Goal: Task Accomplishment & Management: Use online tool/utility

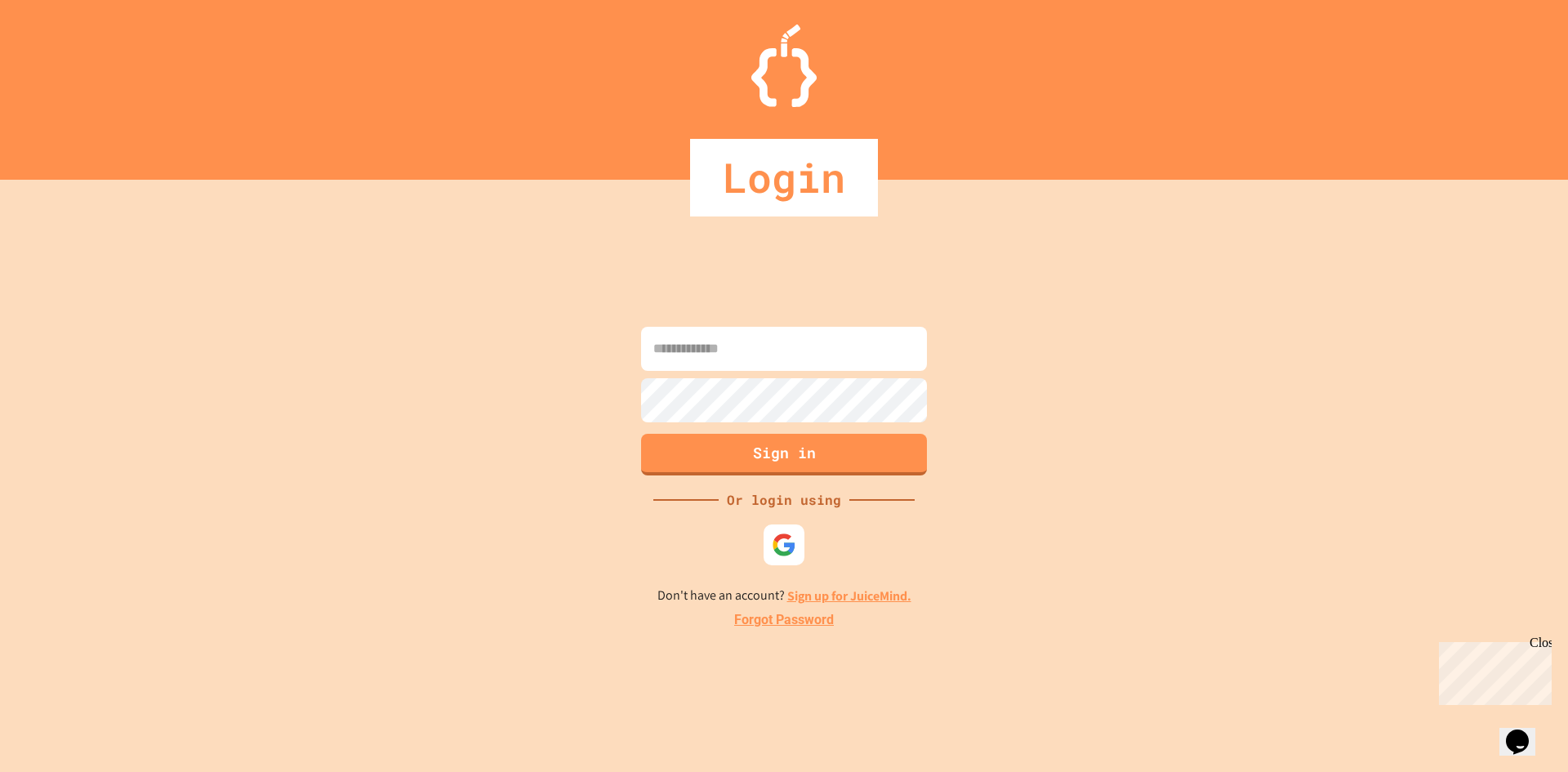
click at [727, 356] on input at bounding box center [784, 349] width 285 height 44
type input "*"
paste input "**********"
type input "**********"
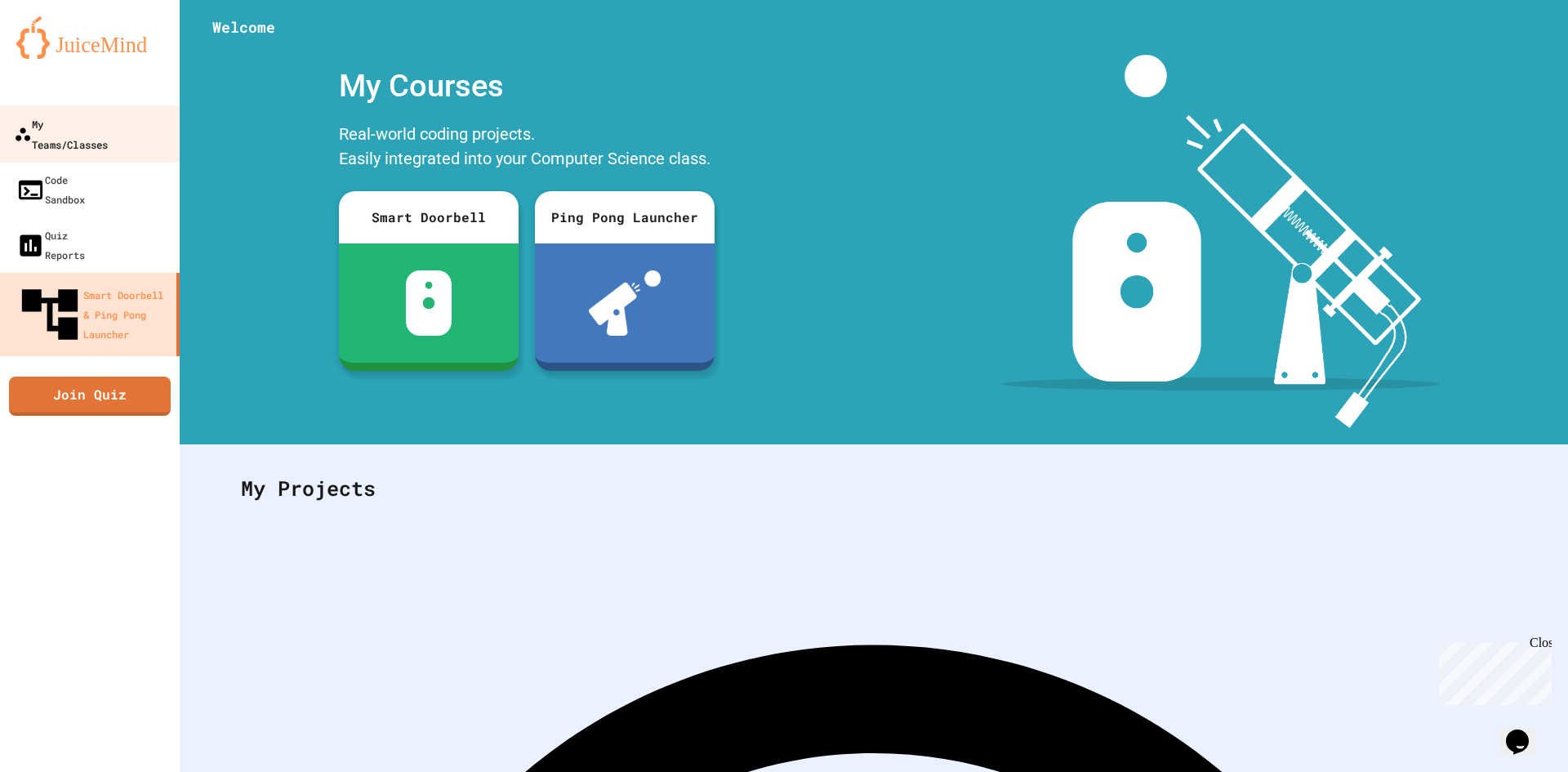
click at [76, 130] on div "My Teams/Classes" at bounding box center [60, 134] width 94 height 40
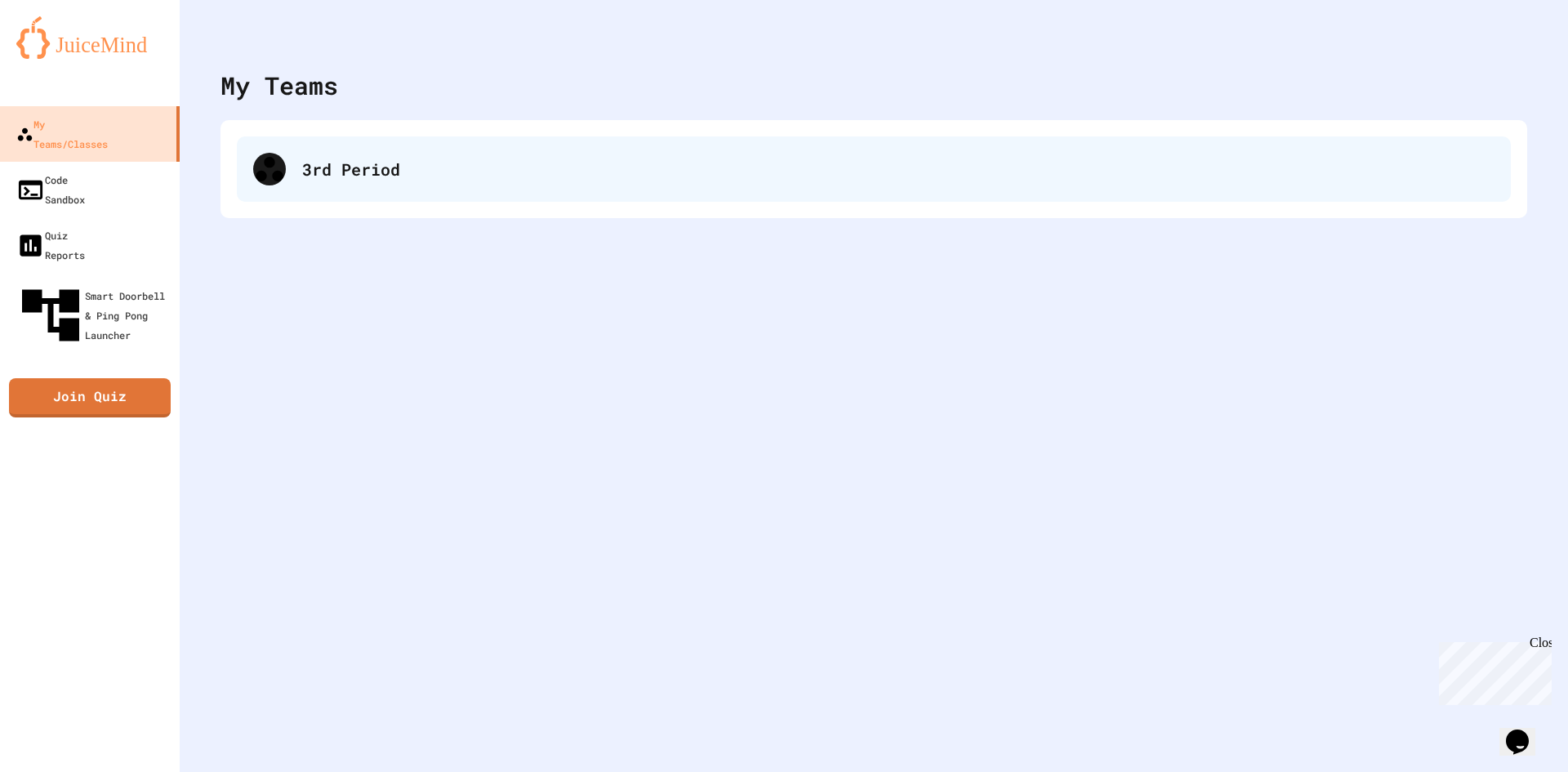
drag, startPoint x: 644, startPoint y: 138, endPoint x: 652, endPoint y: 147, distance: 12.0
click at [645, 140] on div "3rd Period" at bounding box center [873, 168] width 1306 height 98
click at [652, 147] on div "3rd Period" at bounding box center [873, 169] width 1274 height 65
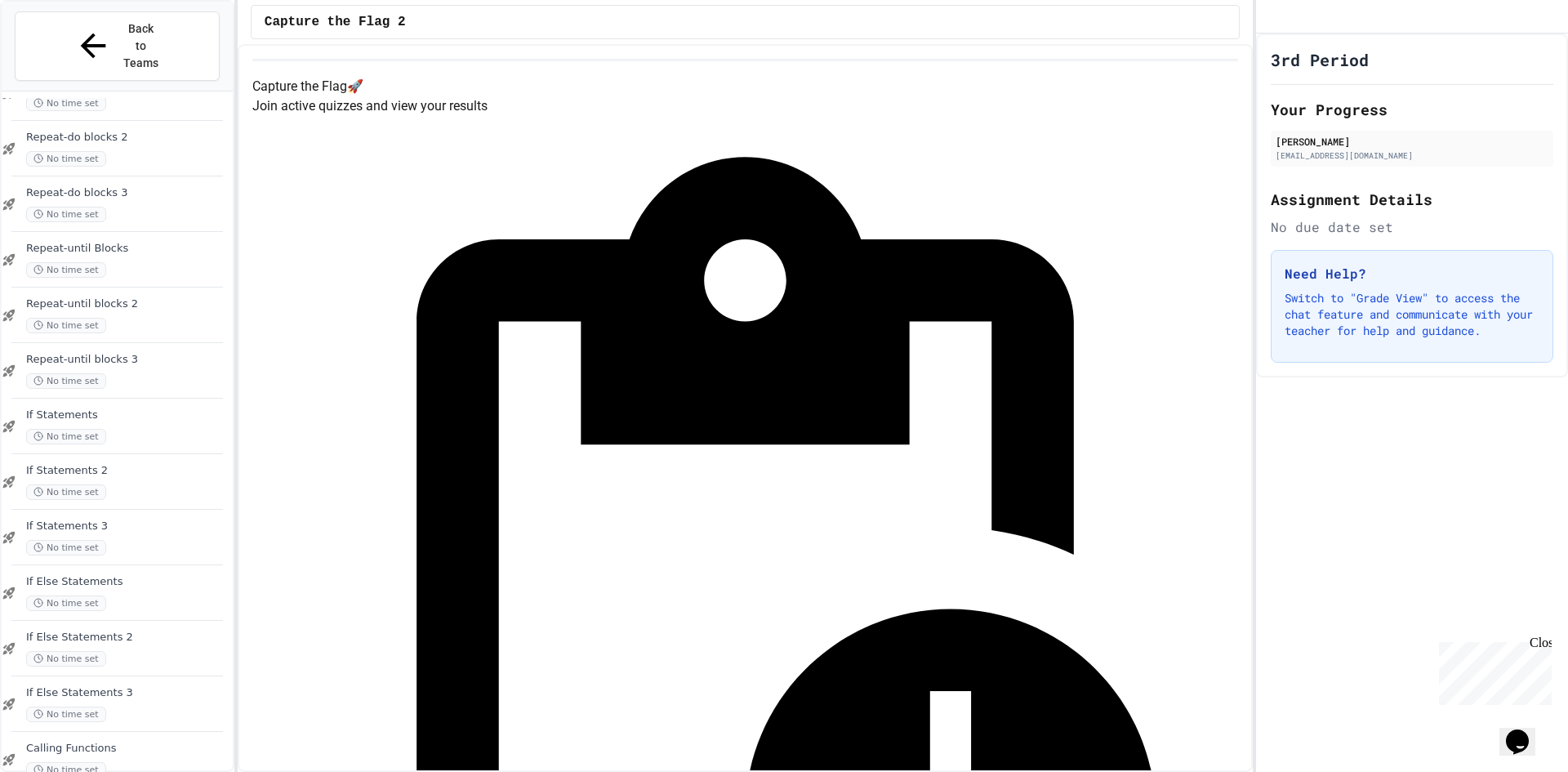
scroll to position [931, 0]
click at [149, 742] on span "Writing Functions 3" at bounding box center [127, 749] width 203 height 14
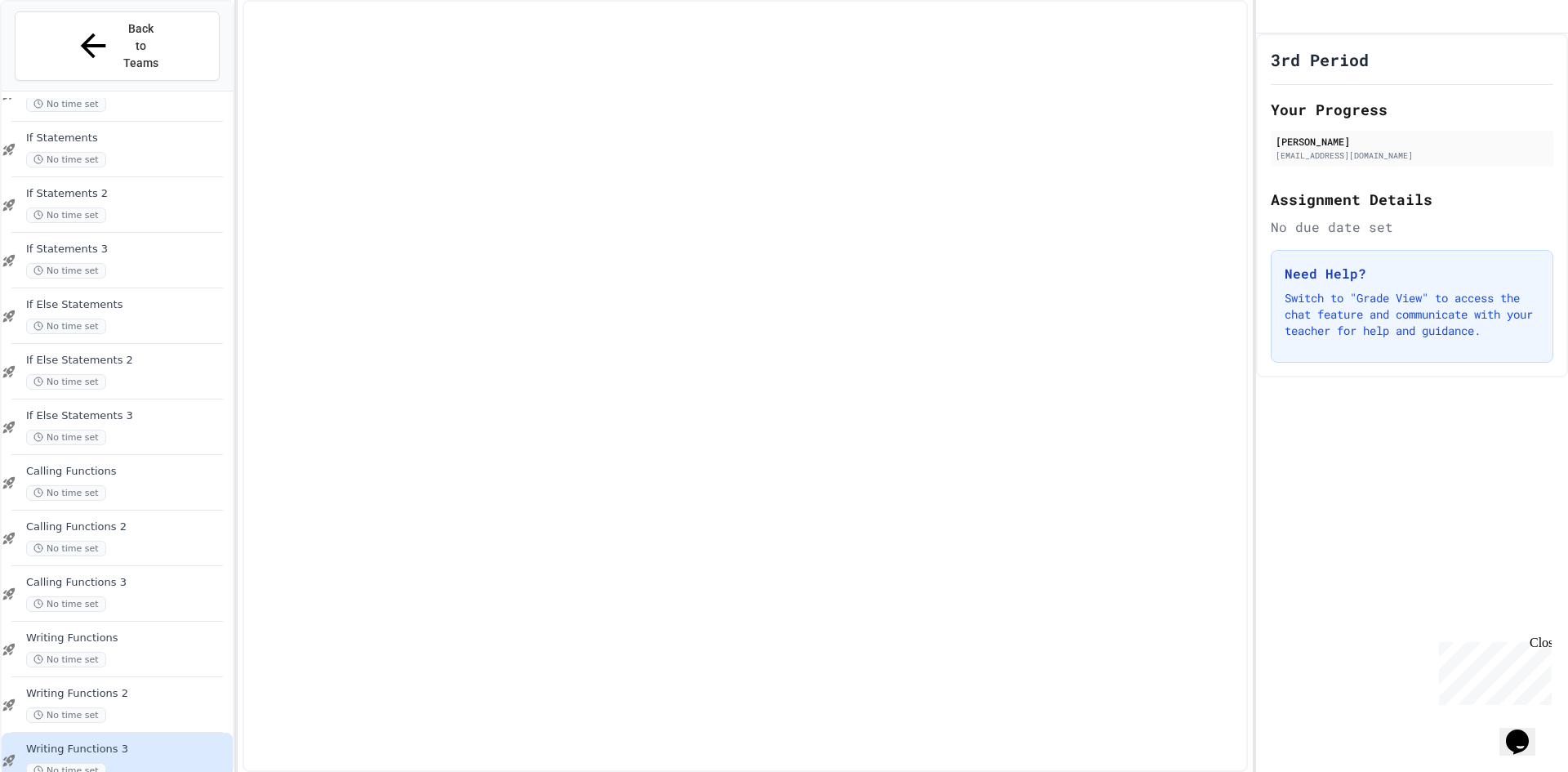
scroll to position [911, 0]
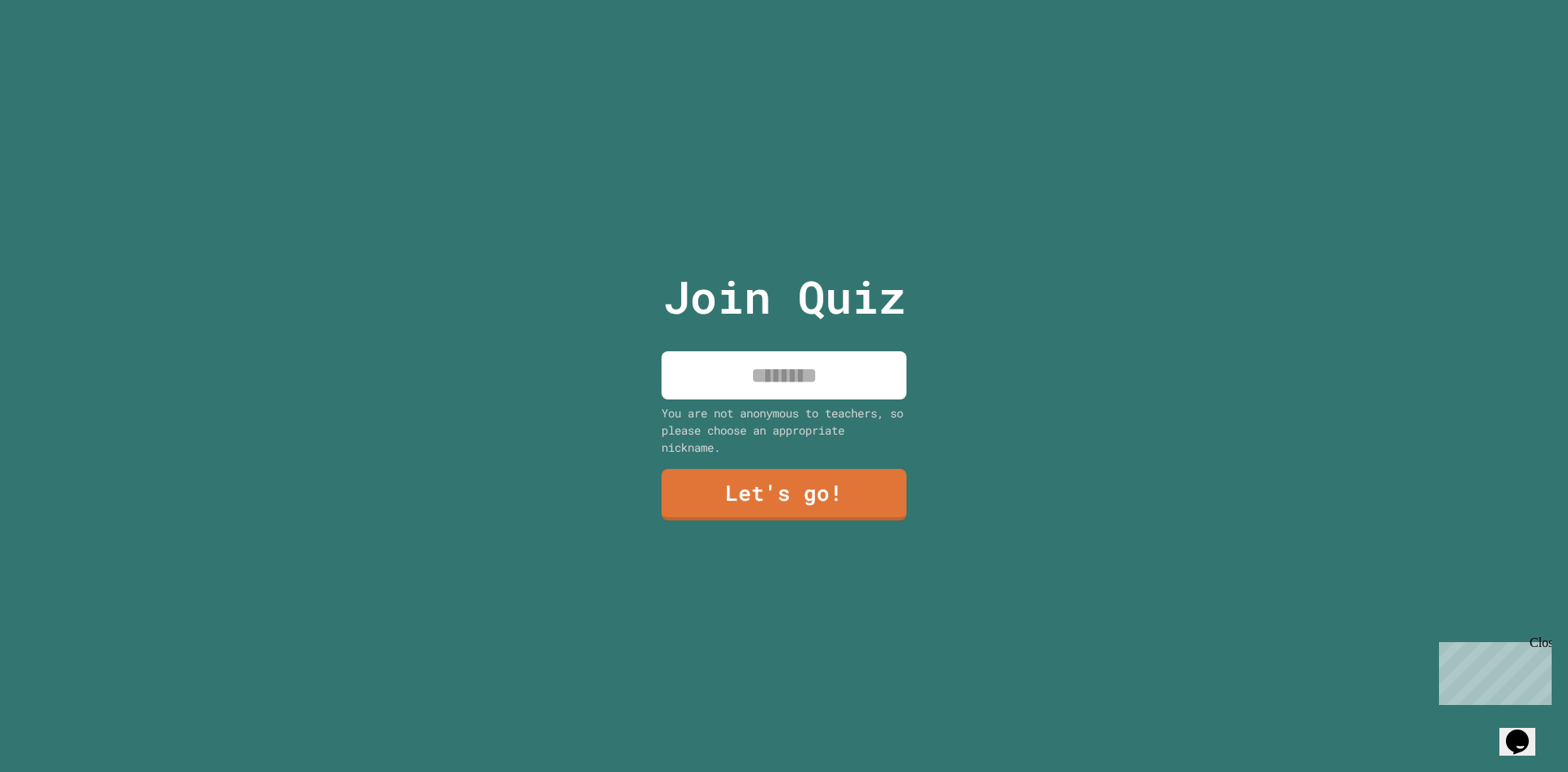
click at [787, 367] on input at bounding box center [783, 375] width 245 height 49
type input "********"
drag, startPoint x: 808, startPoint y: 460, endPoint x: 846, endPoint y: 520, distance: 71.0
click at [813, 467] on div "Join Quiz ******** You are not anonymous to teachers, so please choose an appro…" at bounding box center [785, 386] width 276 height 772
click at [844, 513] on div "Join Quiz ******** You are not anonymous to teachers, so please choose an appro…" at bounding box center [785, 386] width 276 height 772
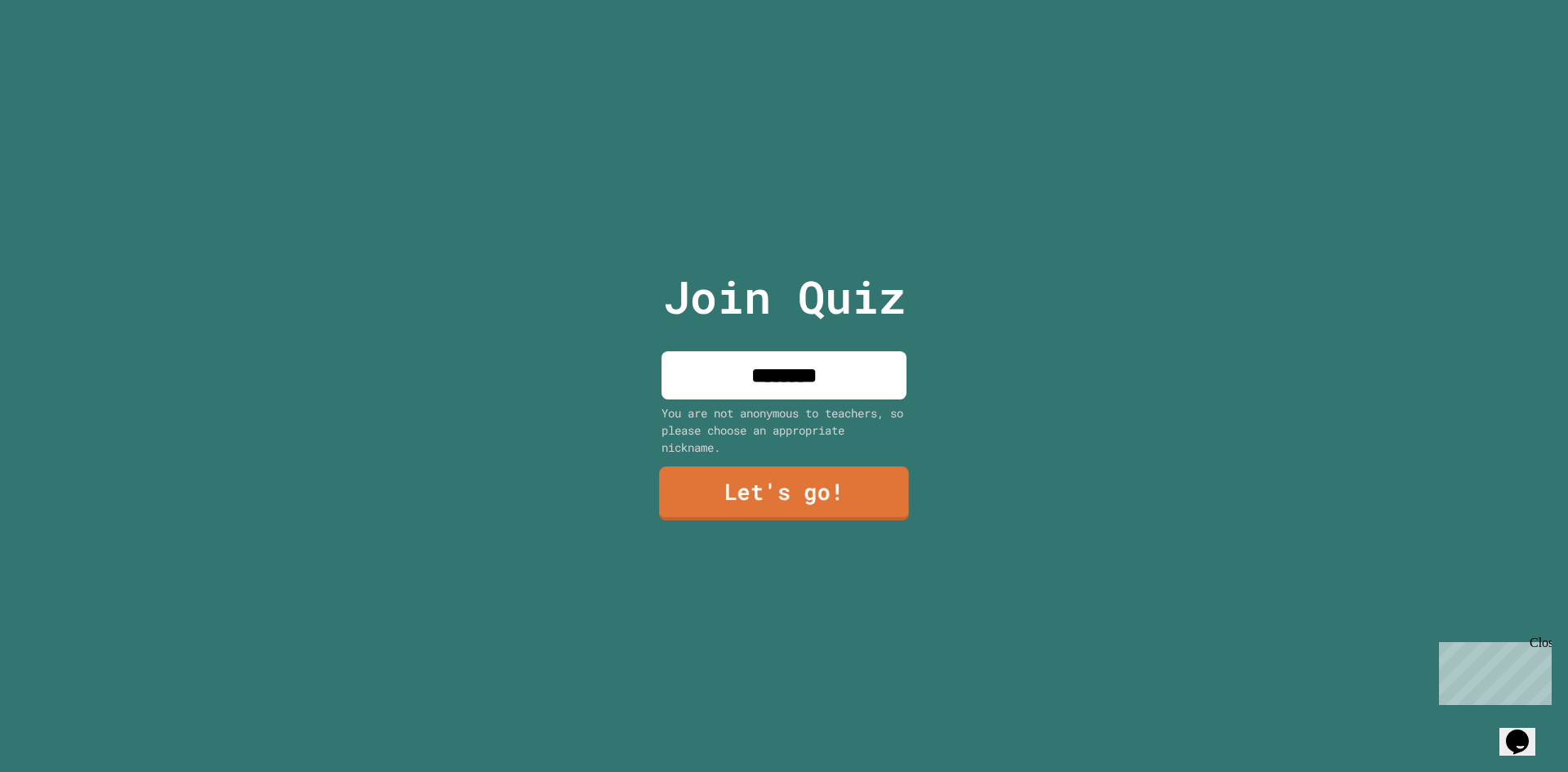
click at [822, 485] on link "Let's go!" at bounding box center [784, 494] width 250 height 54
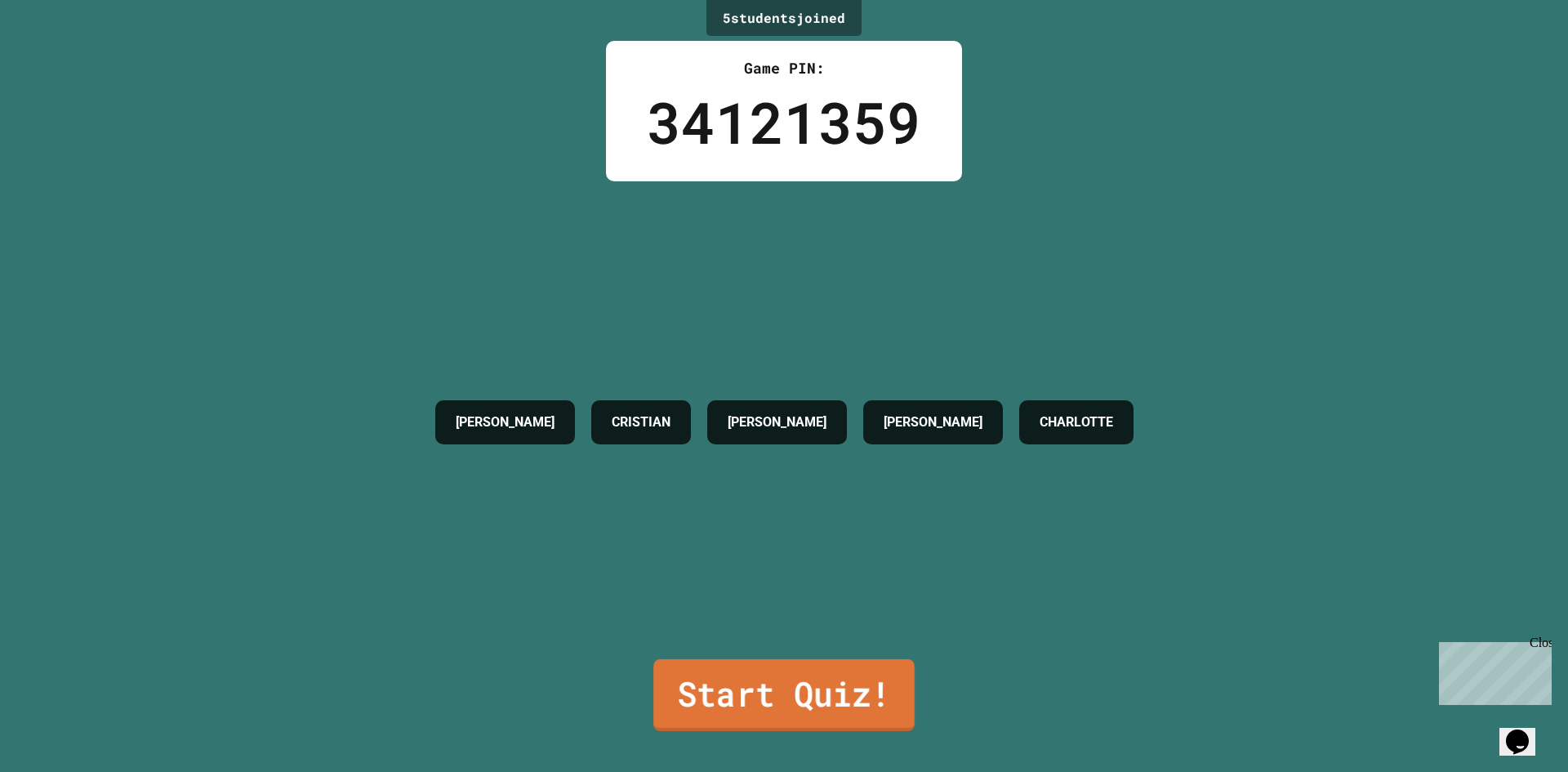
click at [844, 676] on link "Start Quiz!" at bounding box center [784, 695] width 262 height 72
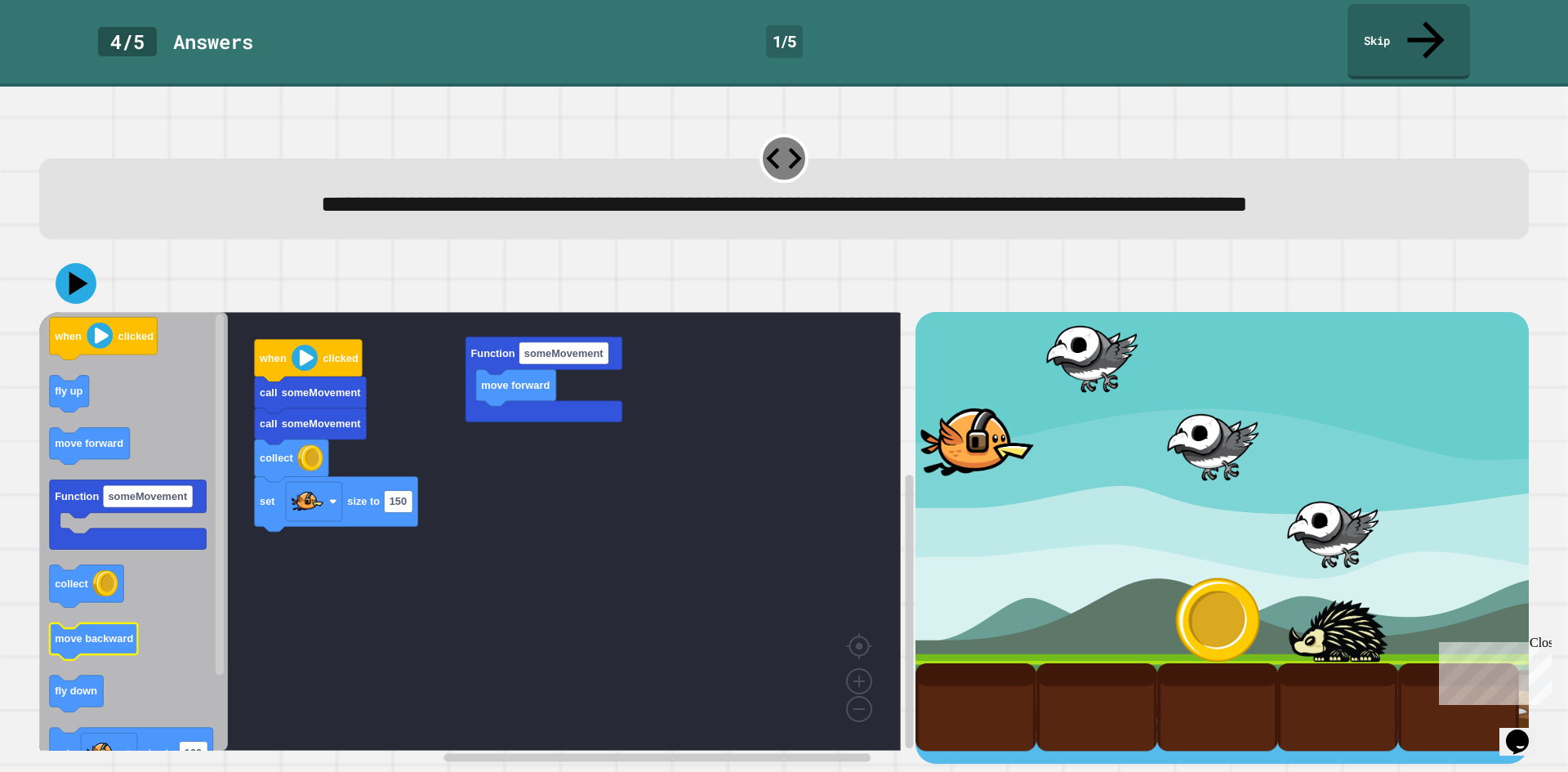
click at [100, 645] on text "move backward" at bounding box center [93, 639] width 78 height 12
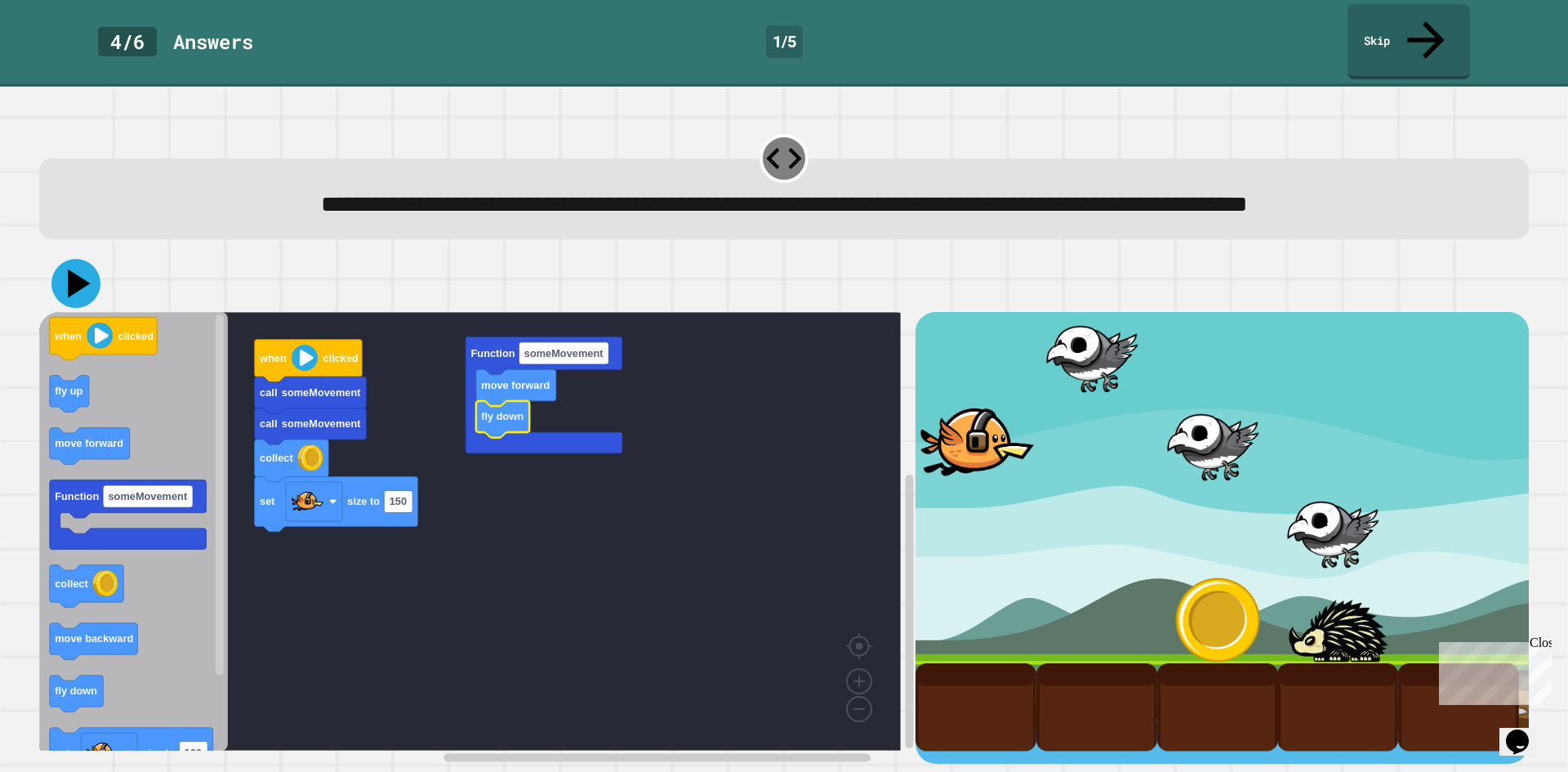
click at [78, 294] on icon at bounding box center [75, 282] width 49 height 49
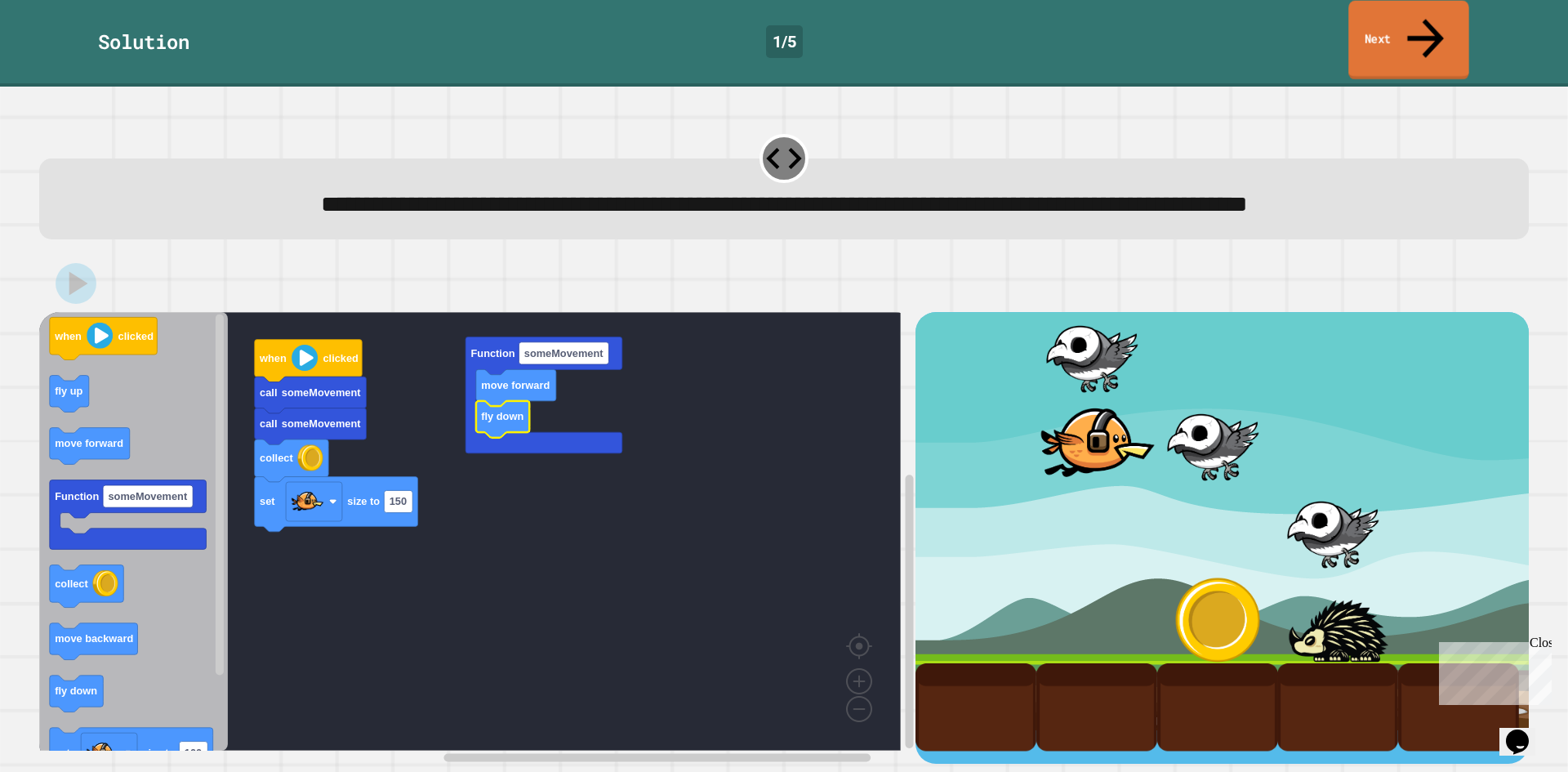
click at [1407, 19] on link "Next" at bounding box center [1408, 41] width 121 height 79
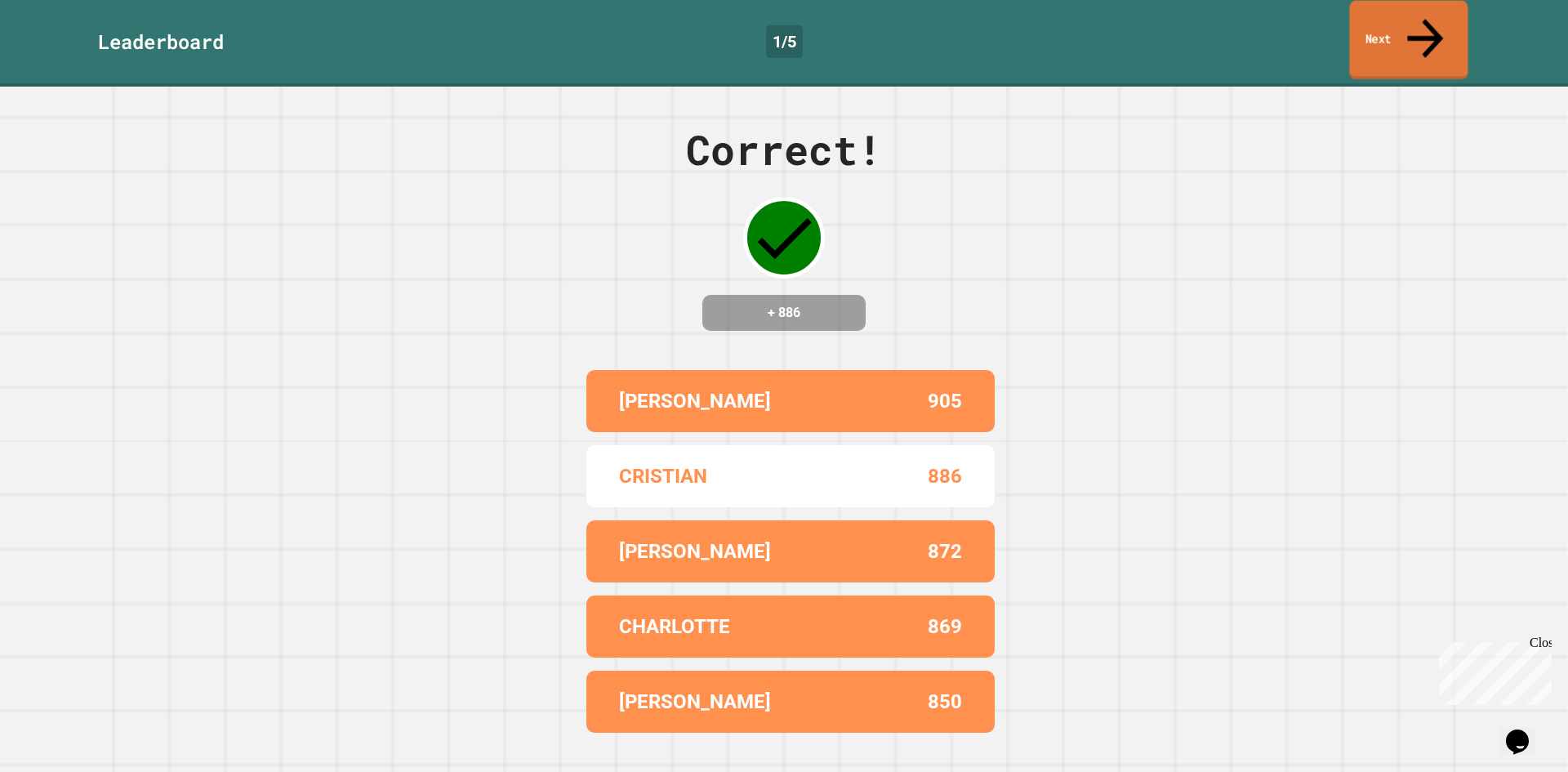
click at [1407, 19] on link "Next" at bounding box center [1407, 41] width 118 height 79
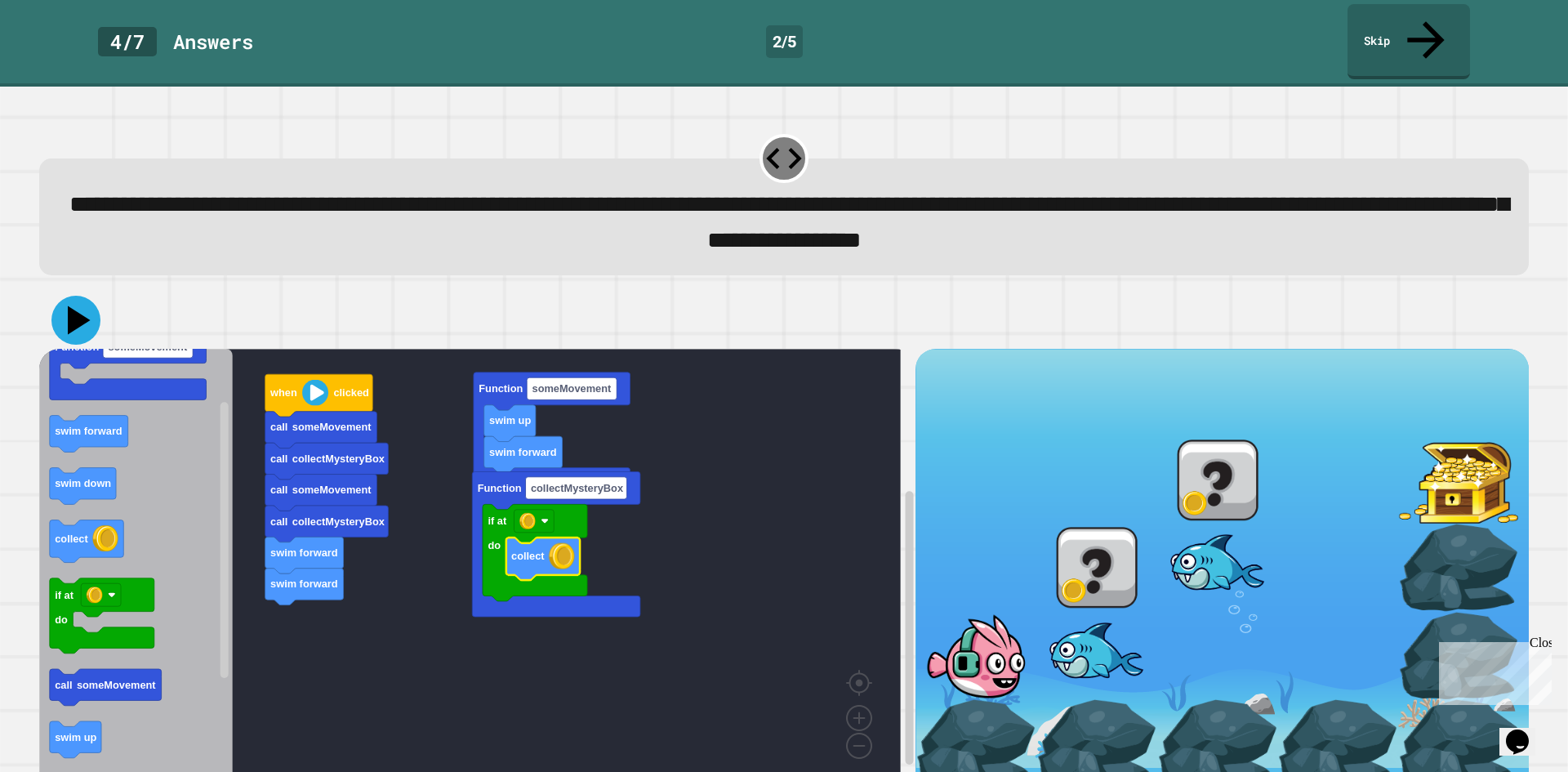
click at [74, 299] on icon at bounding box center [75, 319] width 49 height 49
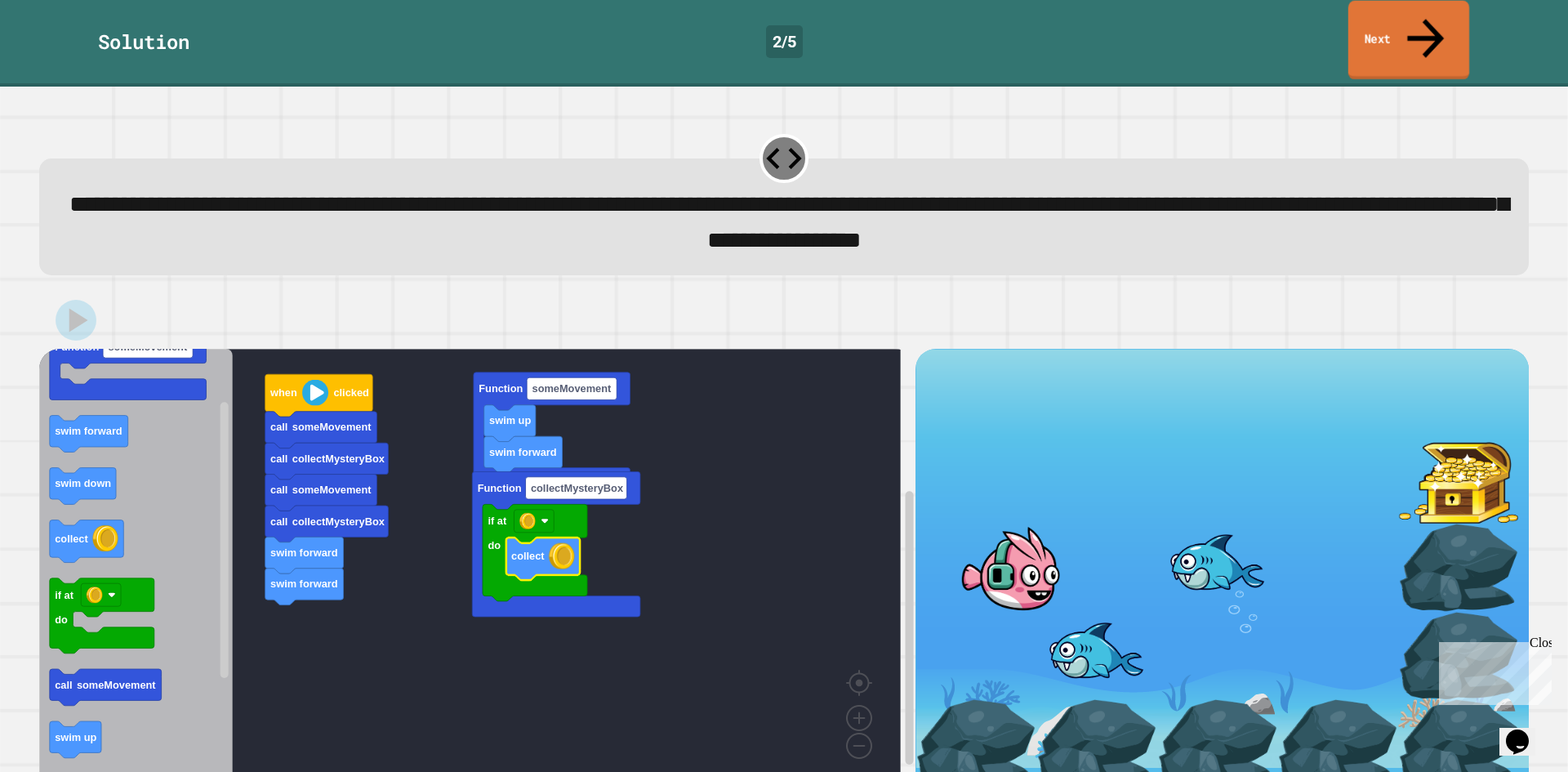
click at [1383, 35] on link "Next" at bounding box center [1408, 41] width 121 height 79
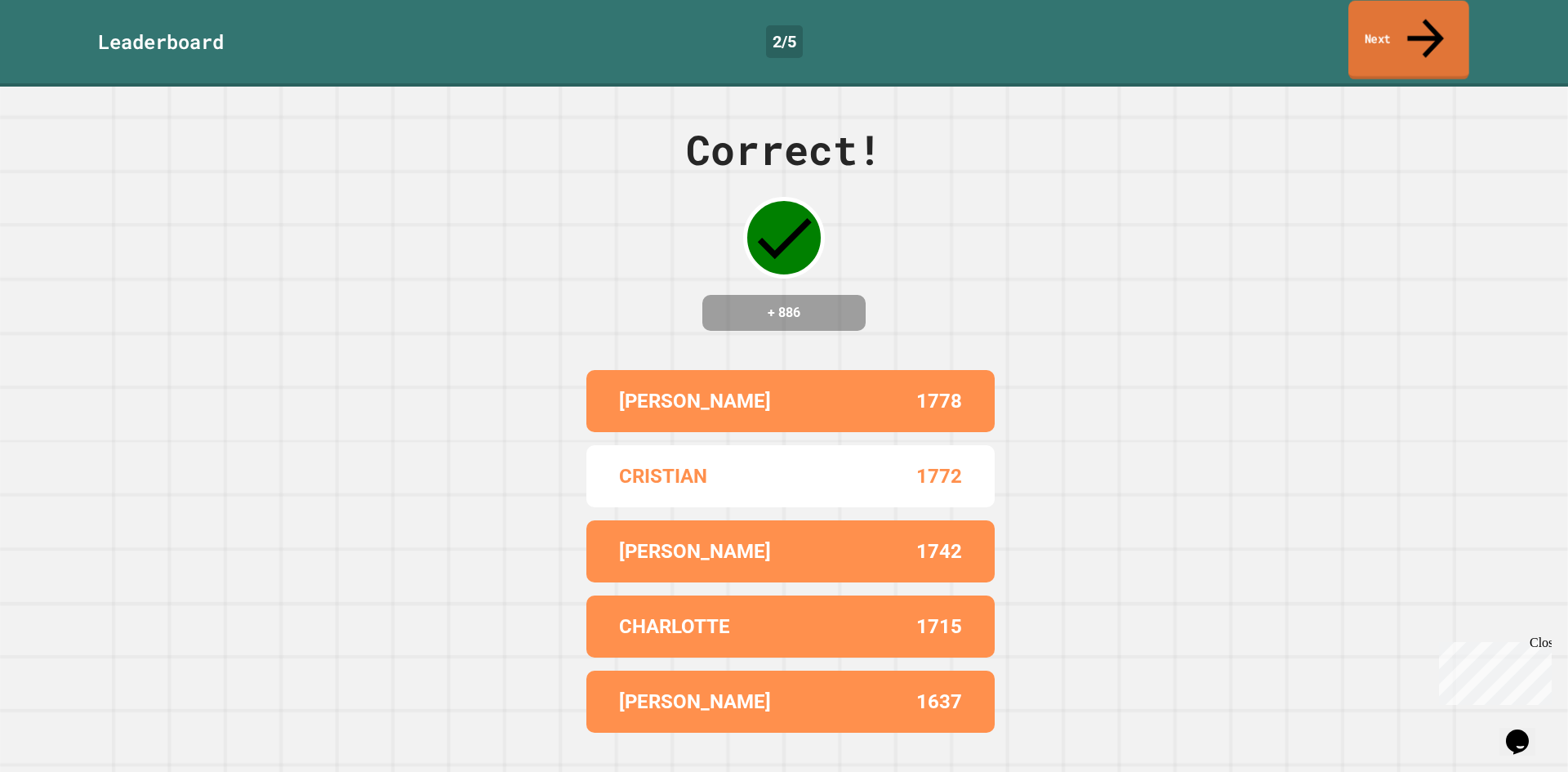
click at [1383, 35] on link "Next" at bounding box center [1408, 41] width 121 height 79
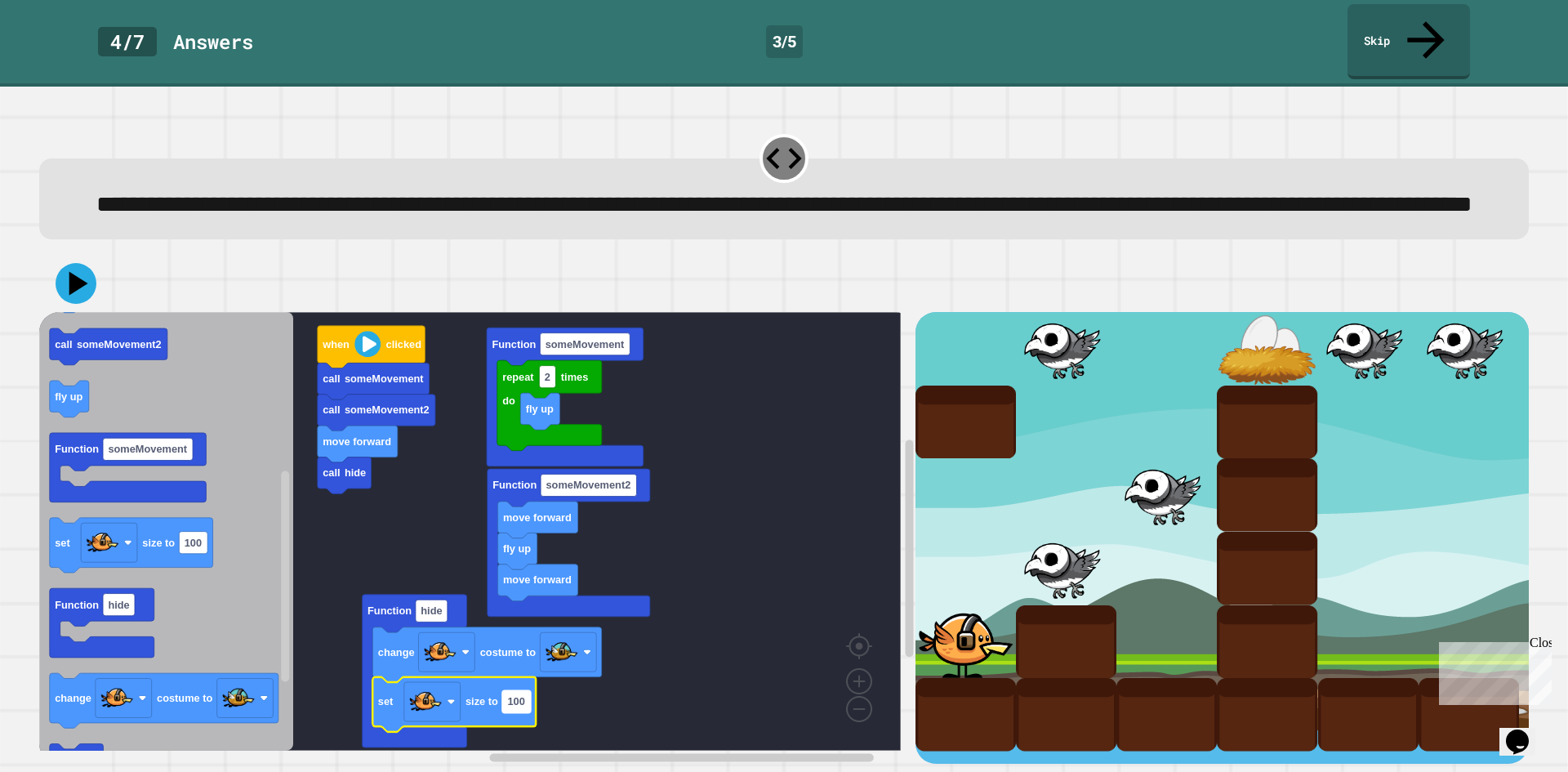
click at [510, 708] on text "100" at bounding box center [515, 702] width 17 height 12
type input "**"
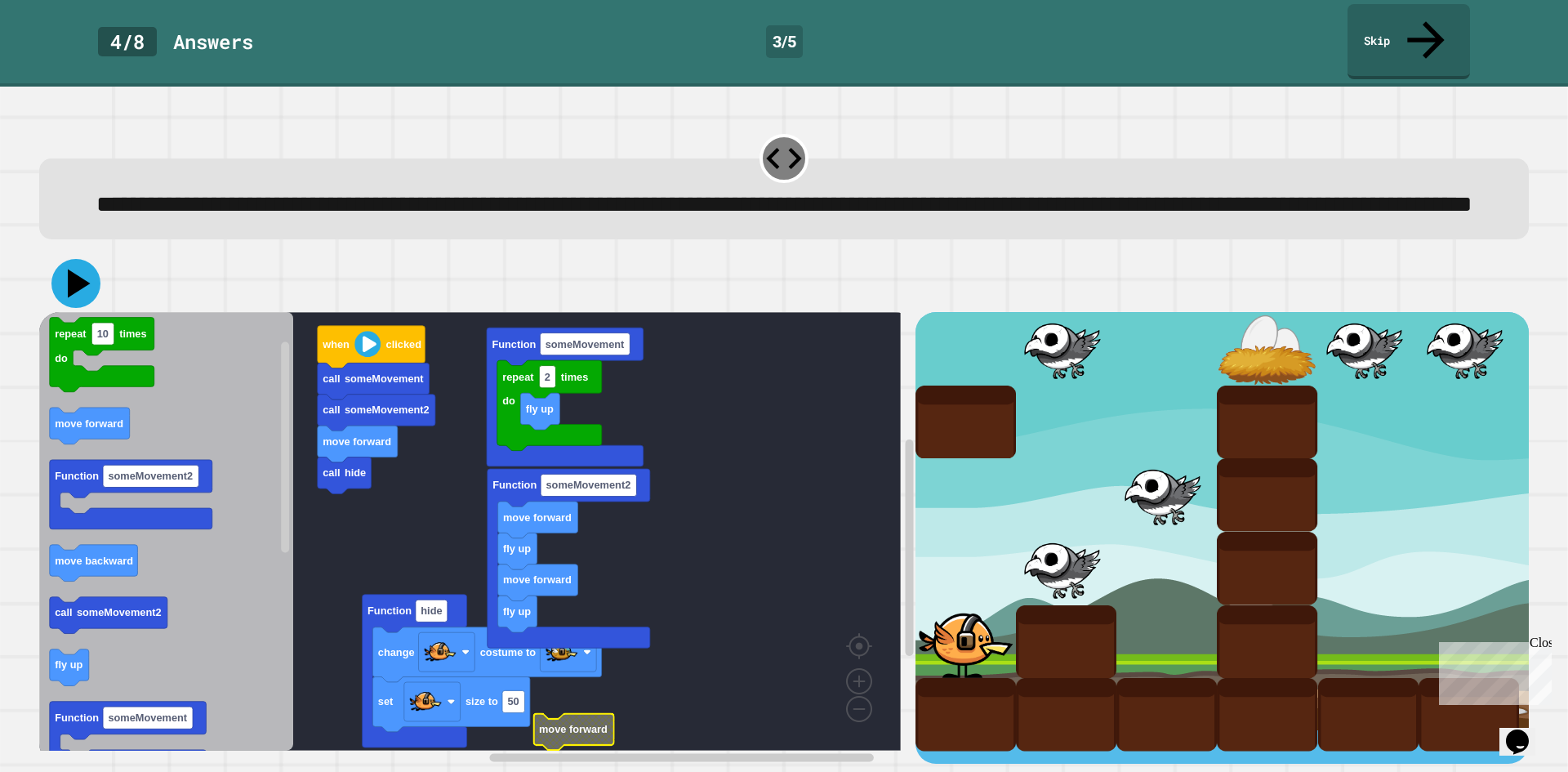
click at [72, 286] on icon at bounding box center [78, 283] width 23 height 29
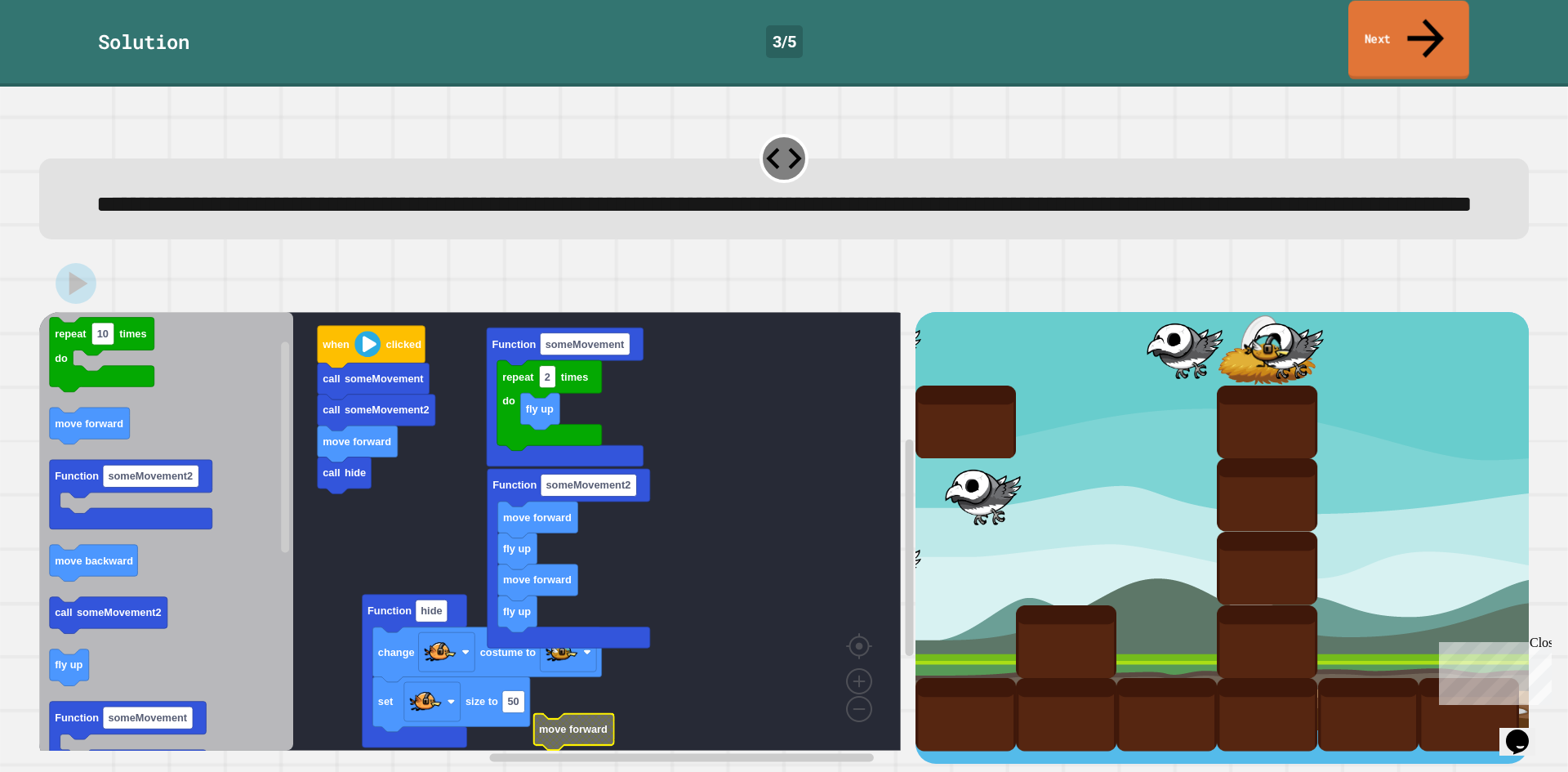
click at [1367, 33] on link "Next" at bounding box center [1408, 41] width 121 height 79
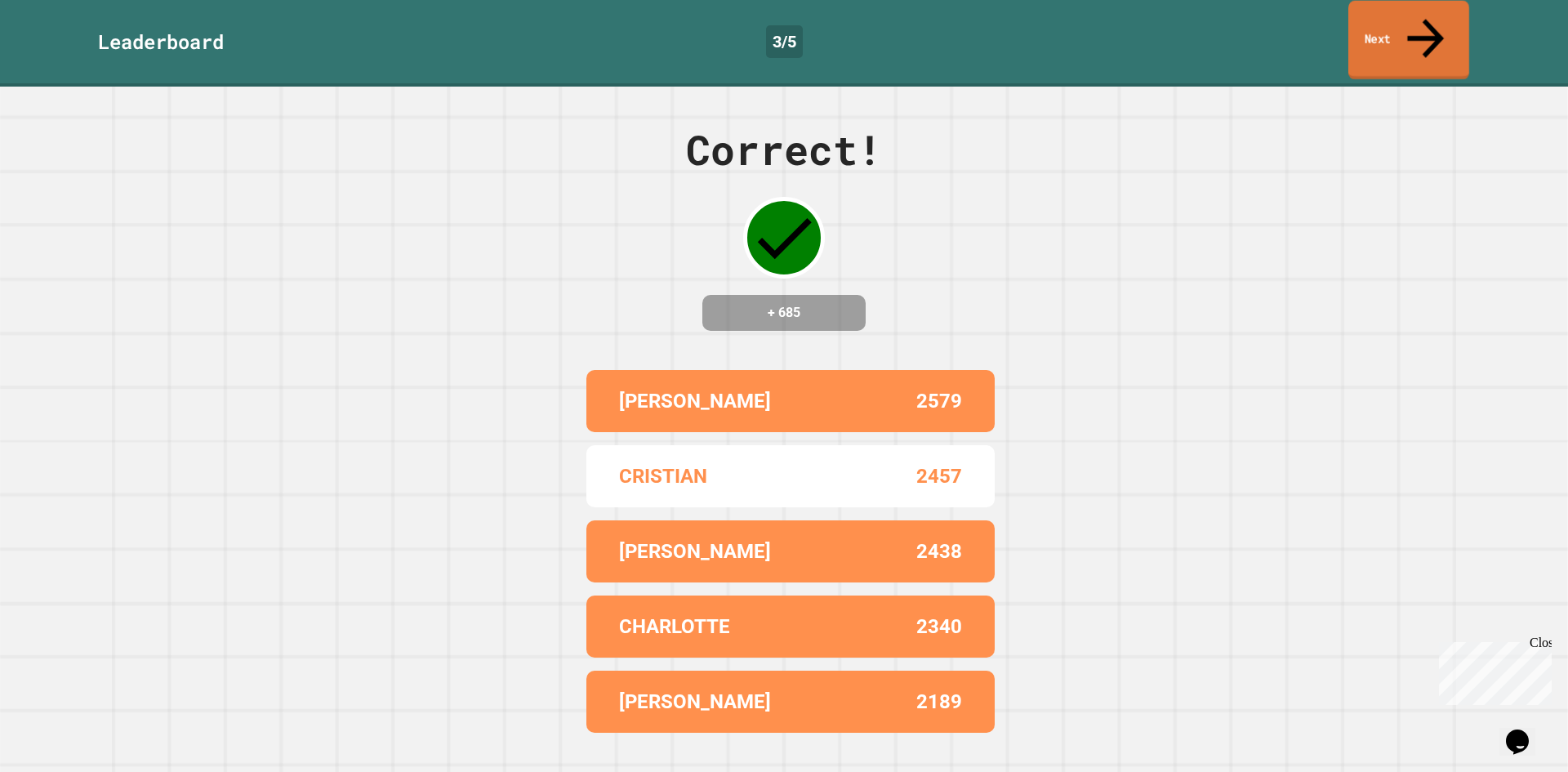
click at [1367, 33] on link "Next" at bounding box center [1408, 41] width 121 height 79
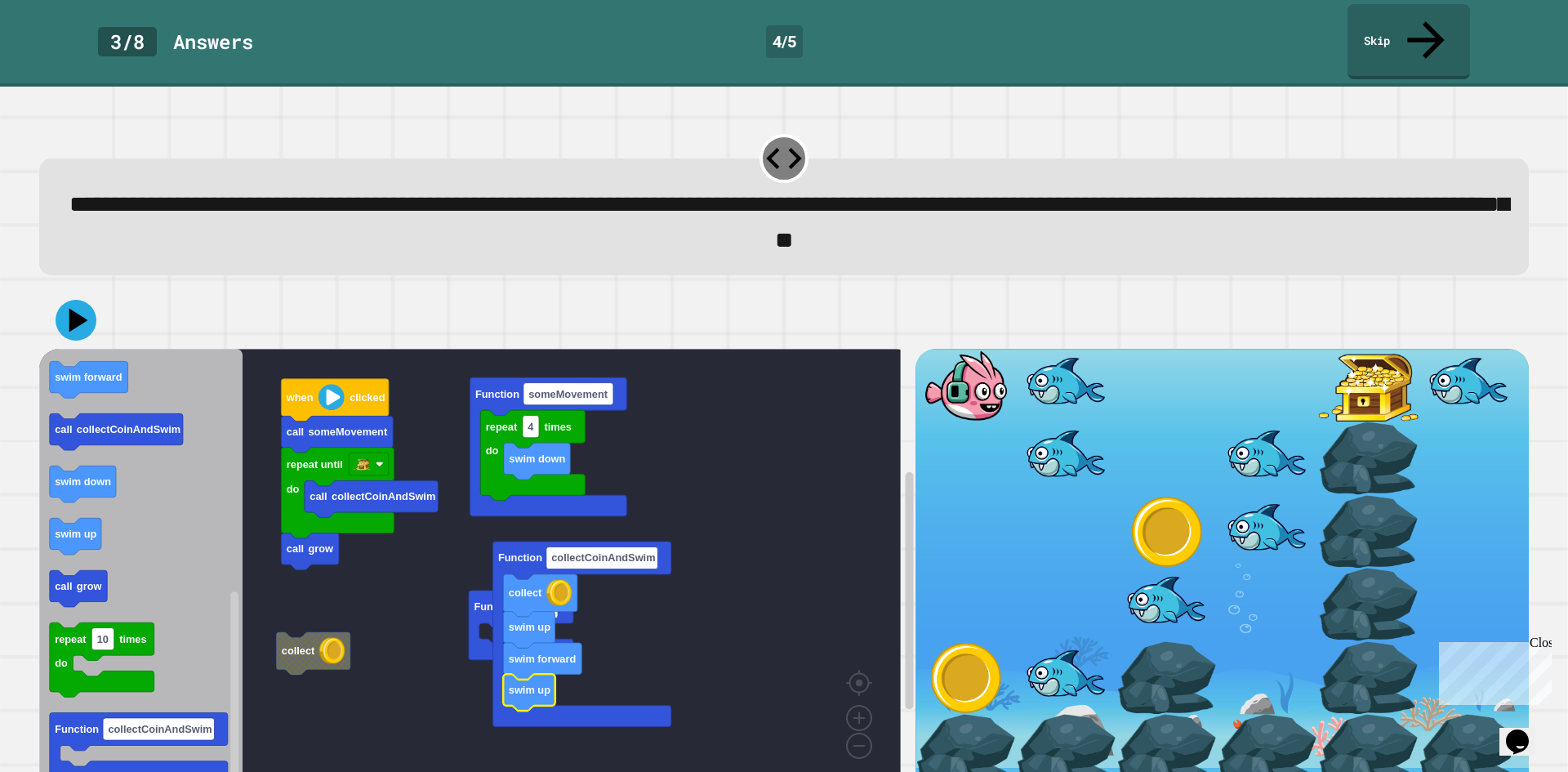
click at [117, 371] on icon "Blockly Workspace" at bounding box center [141, 568] width 203 height 438
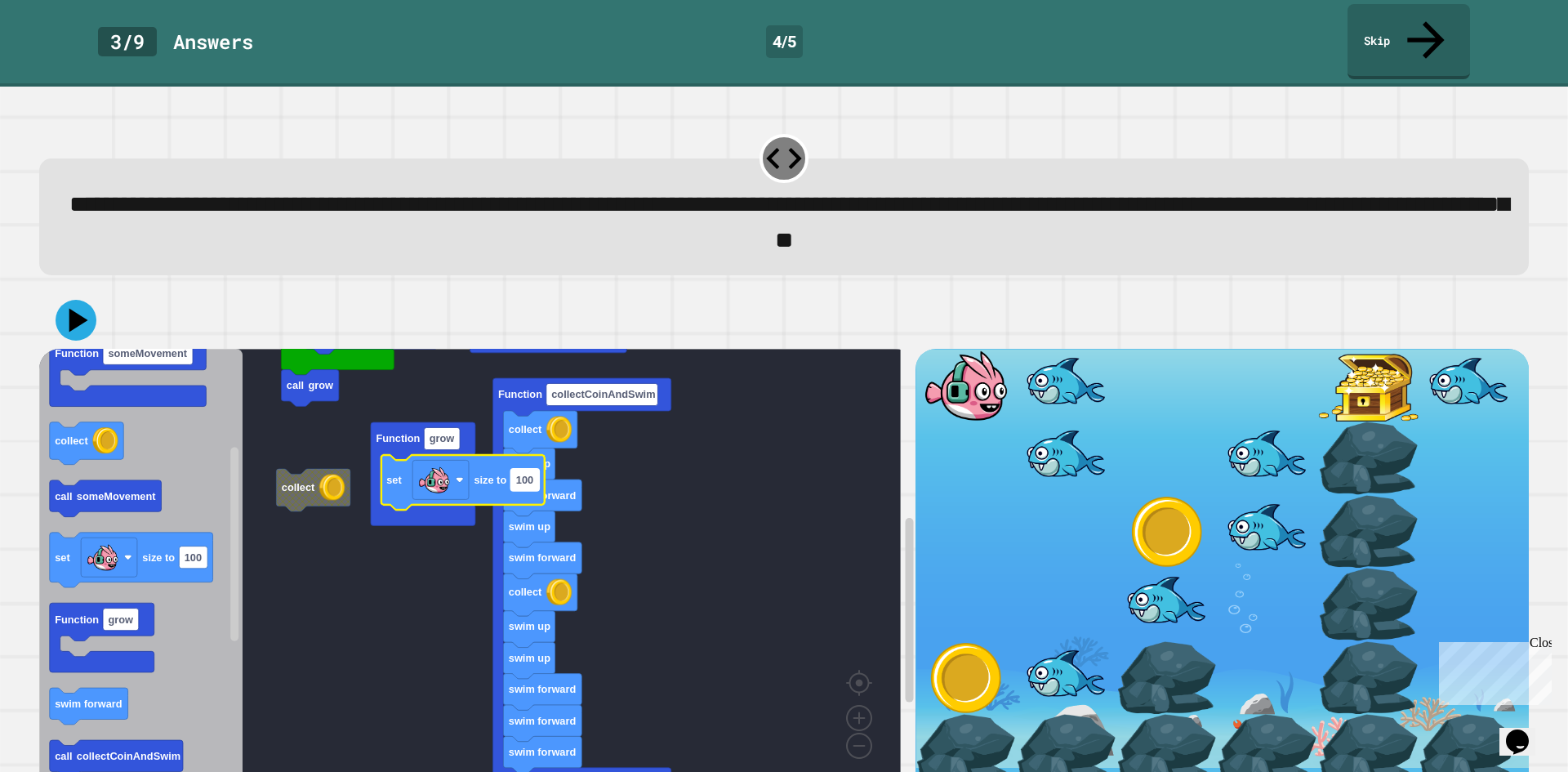
click at [534, 468] on rect "Blockly Workspace" at bounding box center [524, 479] width 29 height 22
type input "***"
click at [63, 308] on div at bounding box center [784, 320] width 1490 height 57
click at [70, 308] on icon at bounding box center [78, 320] width 19 height 24
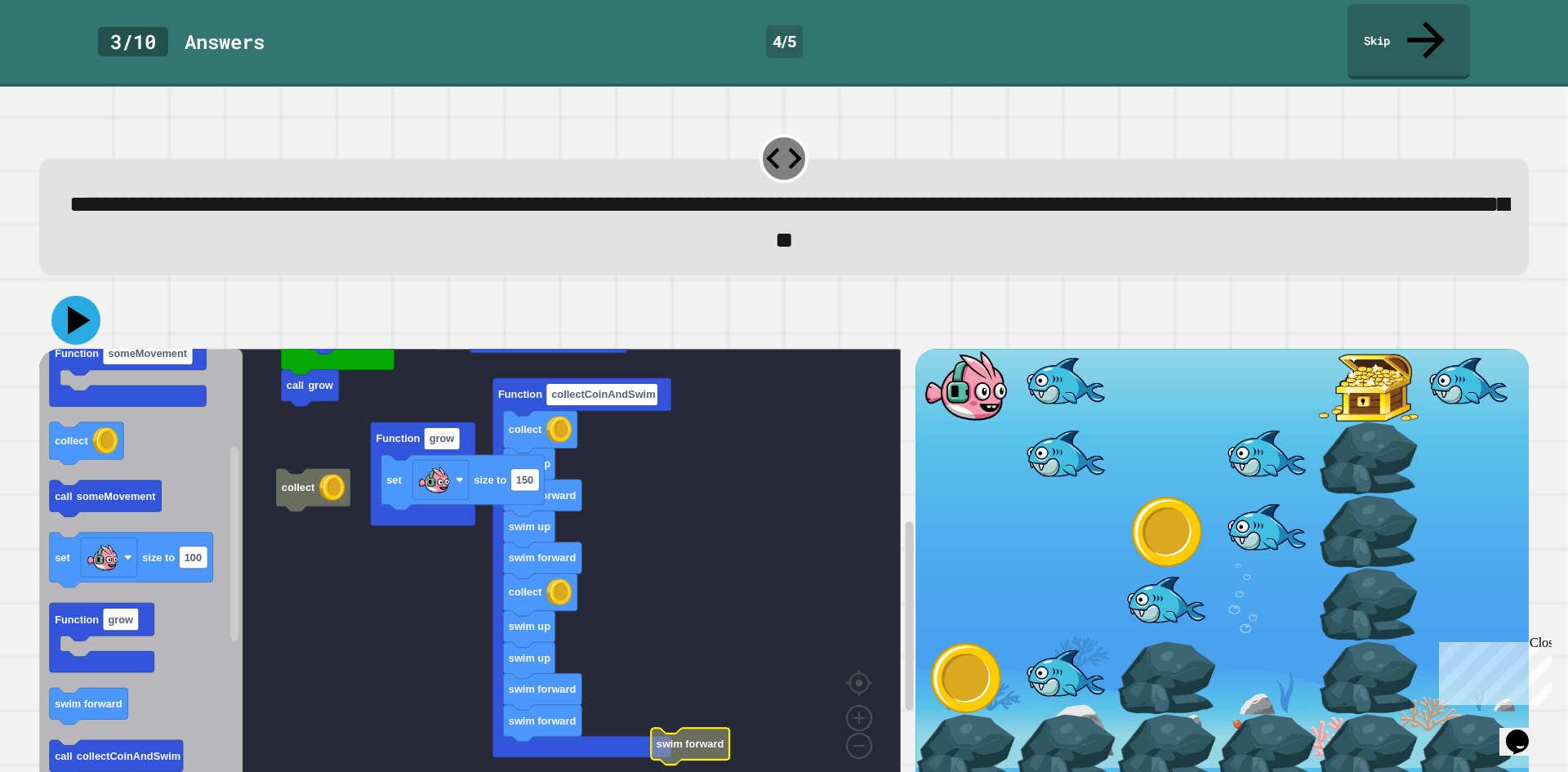
click at [88, 295] on icon at bounding box center [75, 319] width 49 height 49
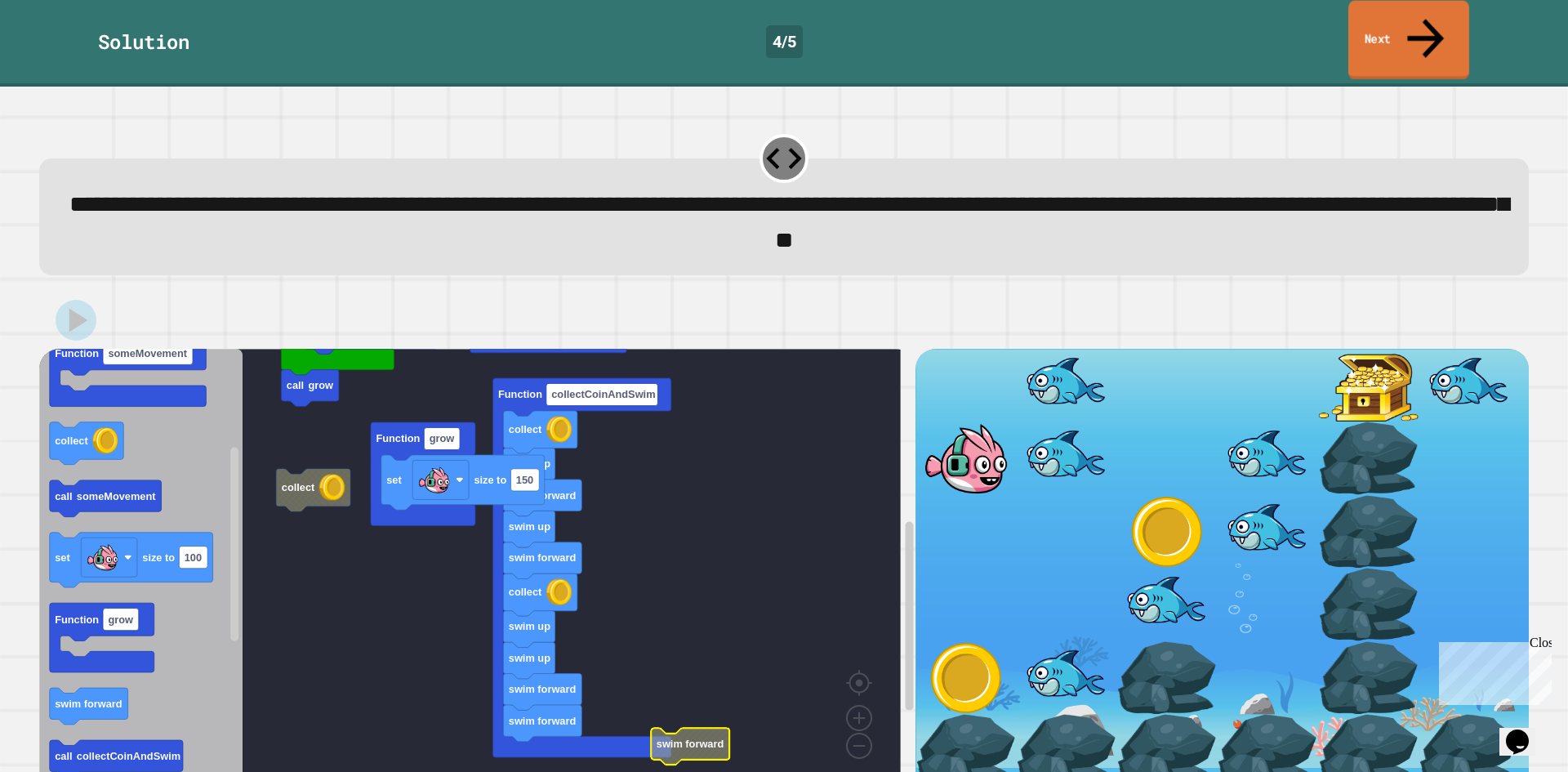
click at [1410, 26] on link "Next" at bounding box center [1408, 41] width 121 height 79
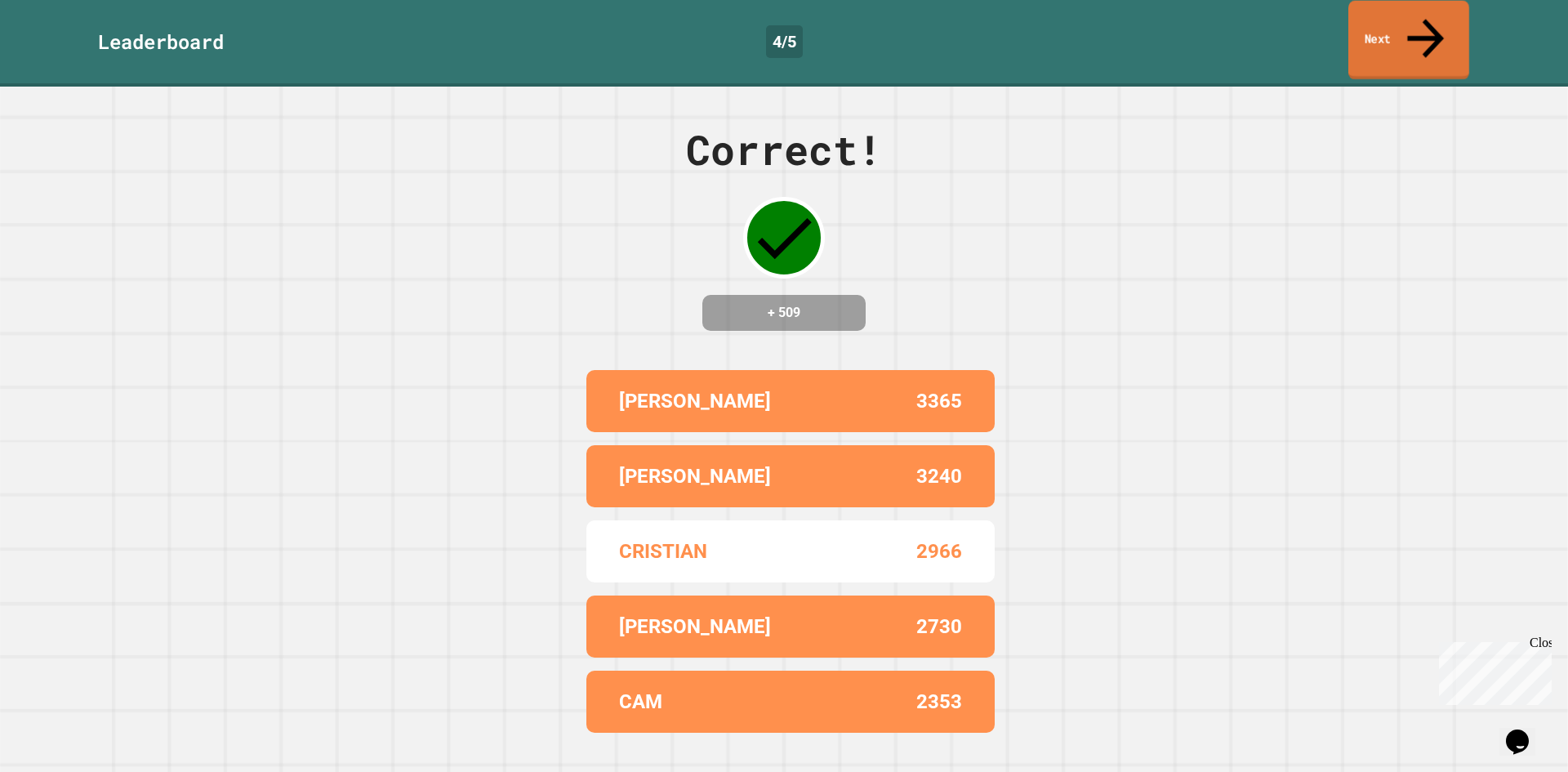
click at [1410, 26] on link "Next" at bounding box center [1408, 41] width 121 height 79
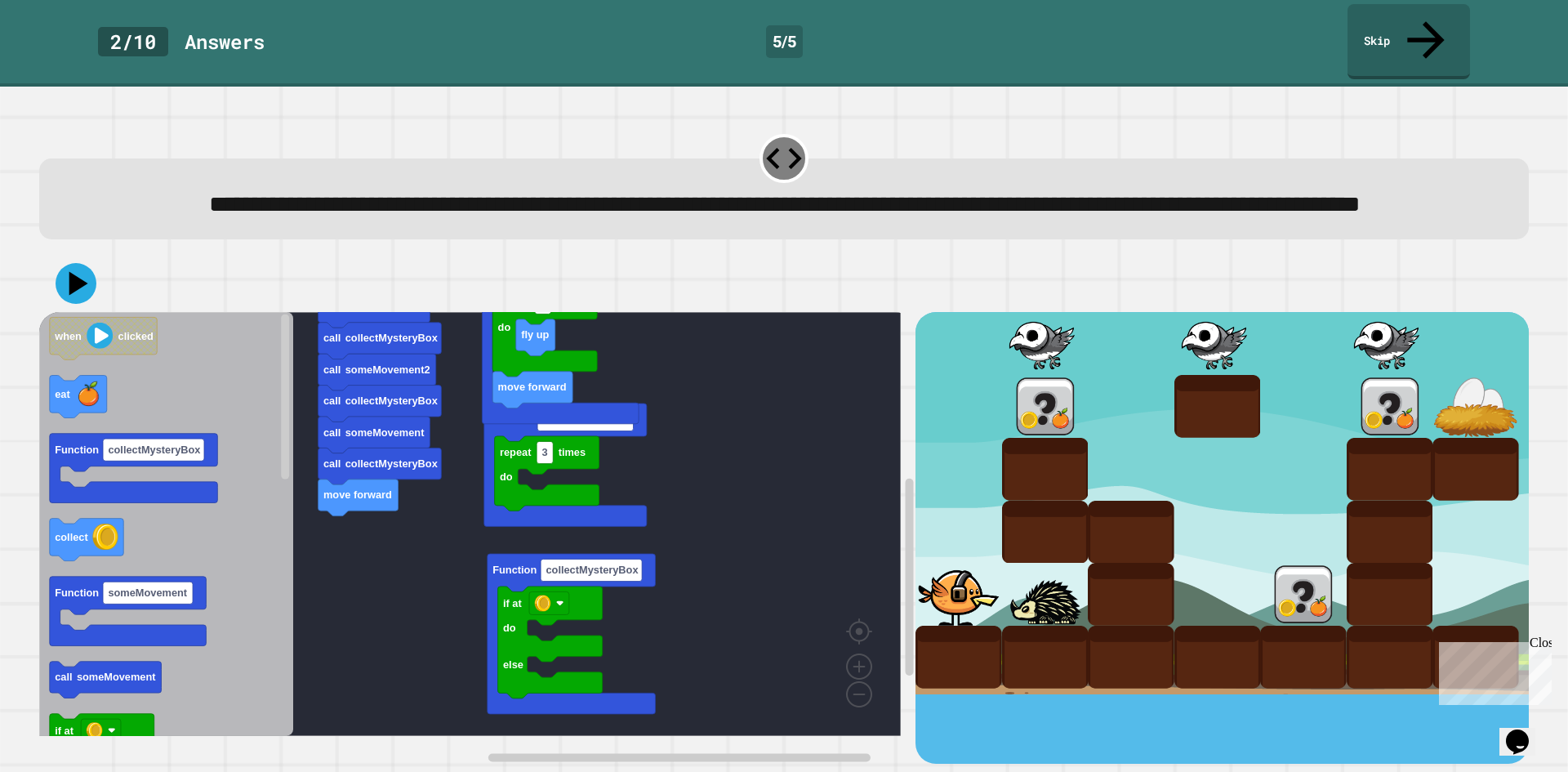
click at [341, 592] on div "call someMovement2 call collectMysteryBox move forward call collectMysteryBox c…" at bounding box center [478, 538] width 876 height 452
click at [267, 531] on icon "when clicked eat Function collectMysteryBox collect Function someMovement call …" at bounding box center [167, 524] width 254 height 424
click at [544, 534] on rect "Blockly Workspace" at bounding box center [470, 524] width 861 height 424
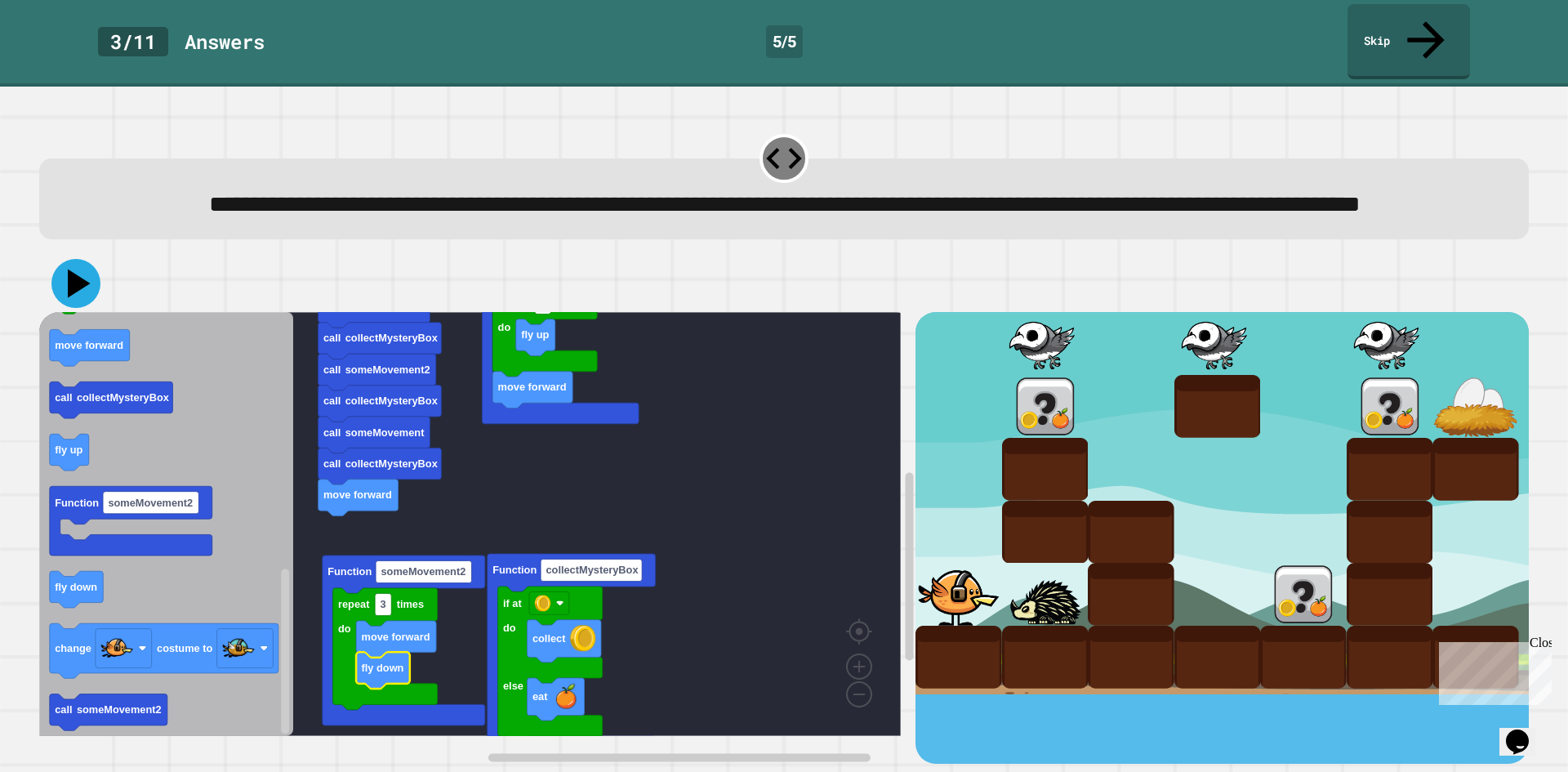
click at [82, 280] on icon at bounding box center [75, 282] width 49 height 49
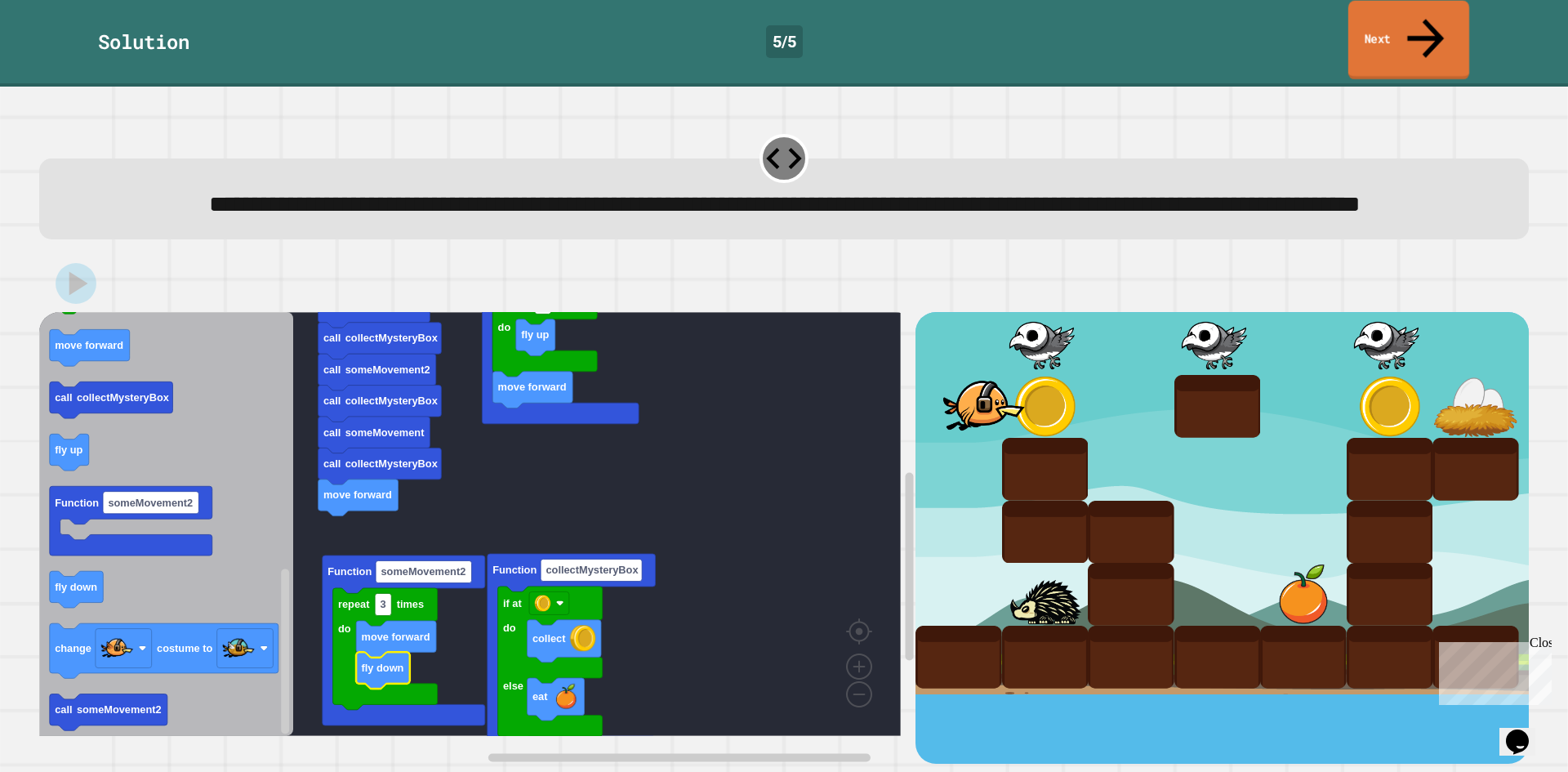
click at [1363, 30] on link "Next" at bounding box center [1408, 41] width 121 height 79
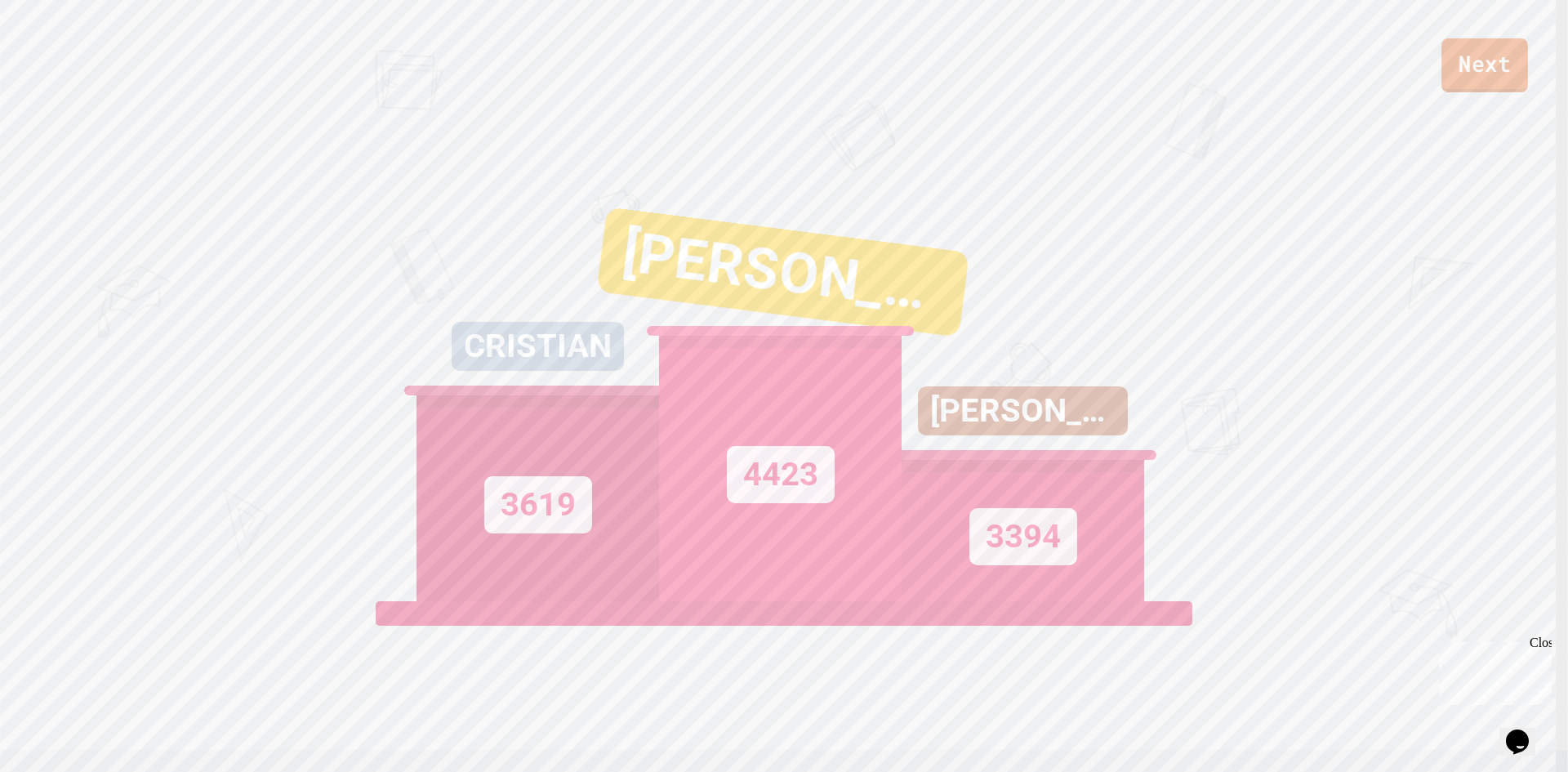
click at [1456, 79] on link "Next" at bounding box center [1484, 65] width 86 height 54
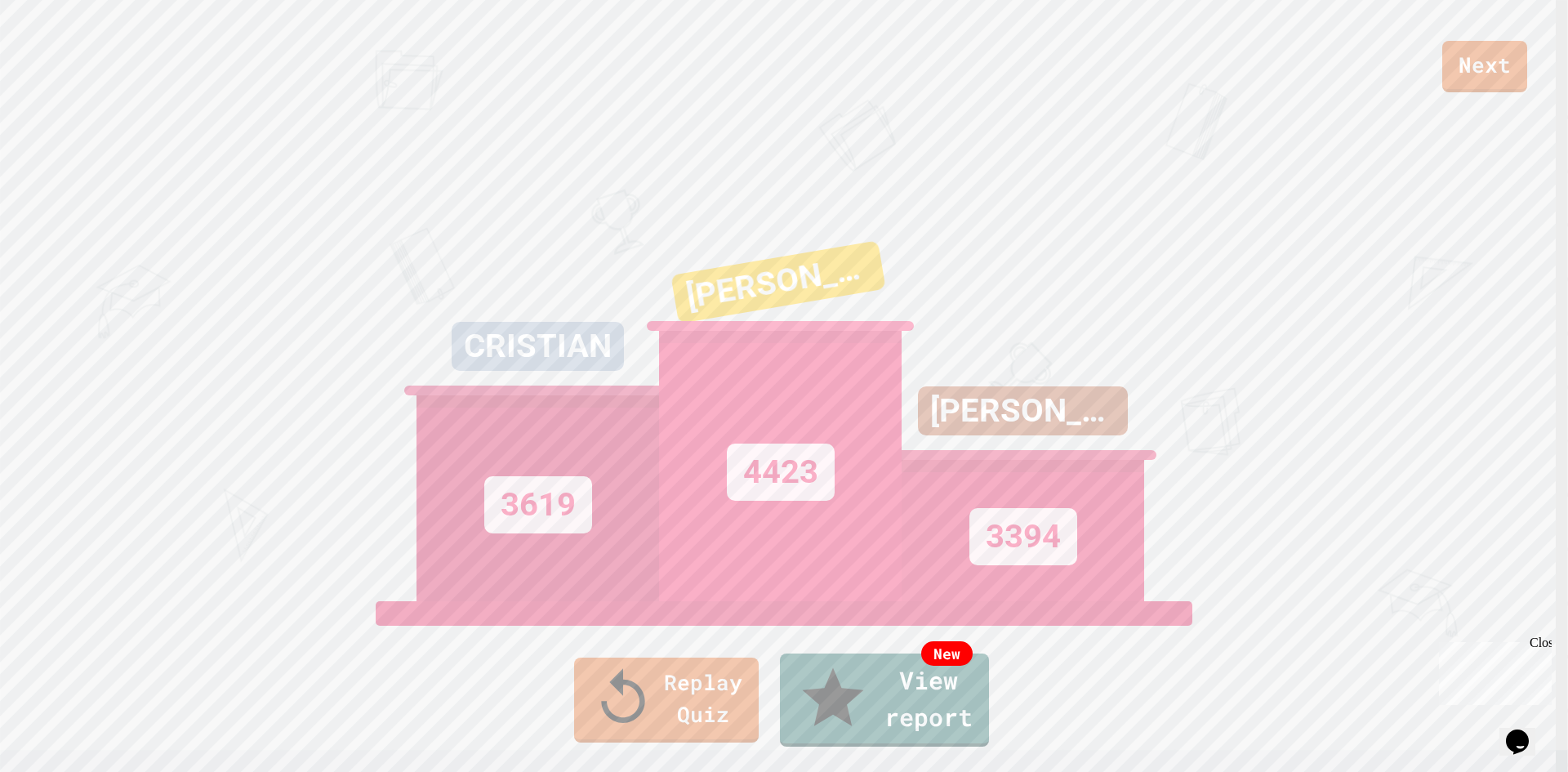
drag, startPoint x: 824, startPoint y: 484, endPoint x: 814, endPoint y: 489, distance: 11.2
